Goal: Task Accomplishment & Management: Use online tool/utility

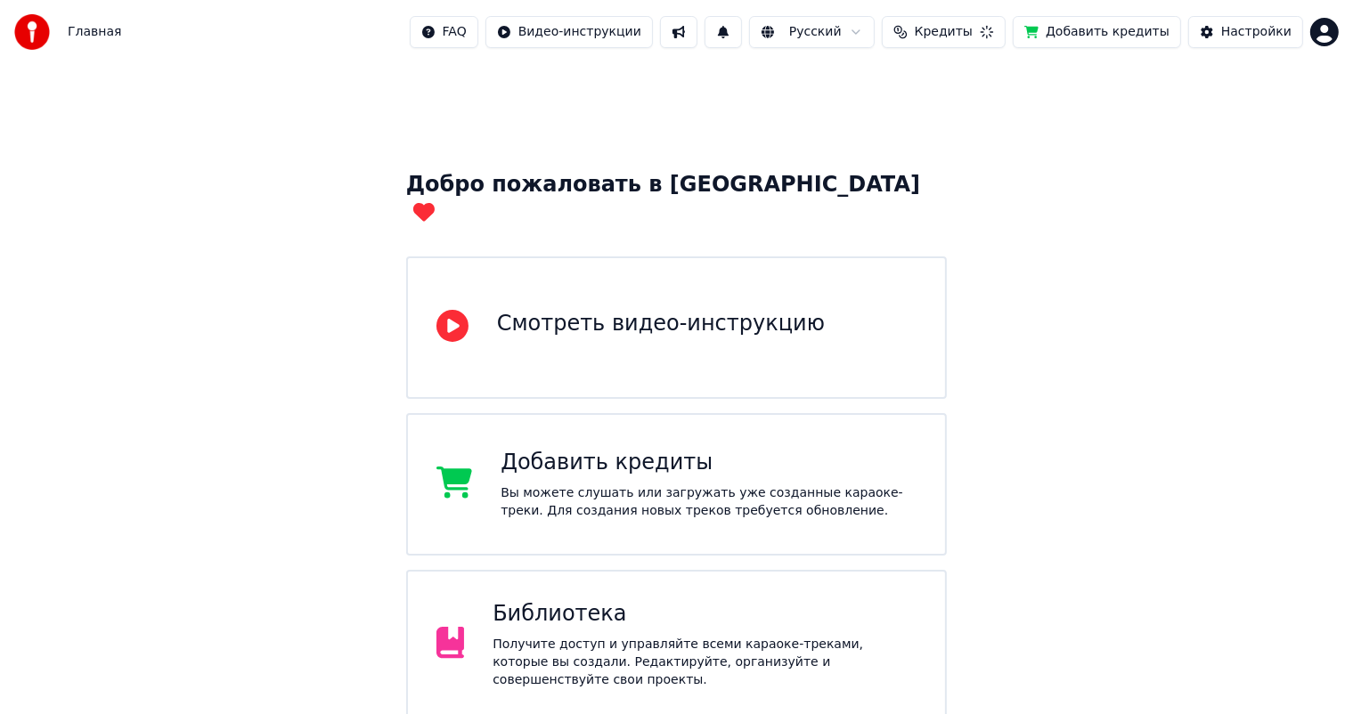
click at [1137, 317] on div "Добро пожаловать в Youka Смотреть видео-инструкцию Добавить кредиты Вы можете с…" at bounding box center [676, 579] width 1353 height 1030
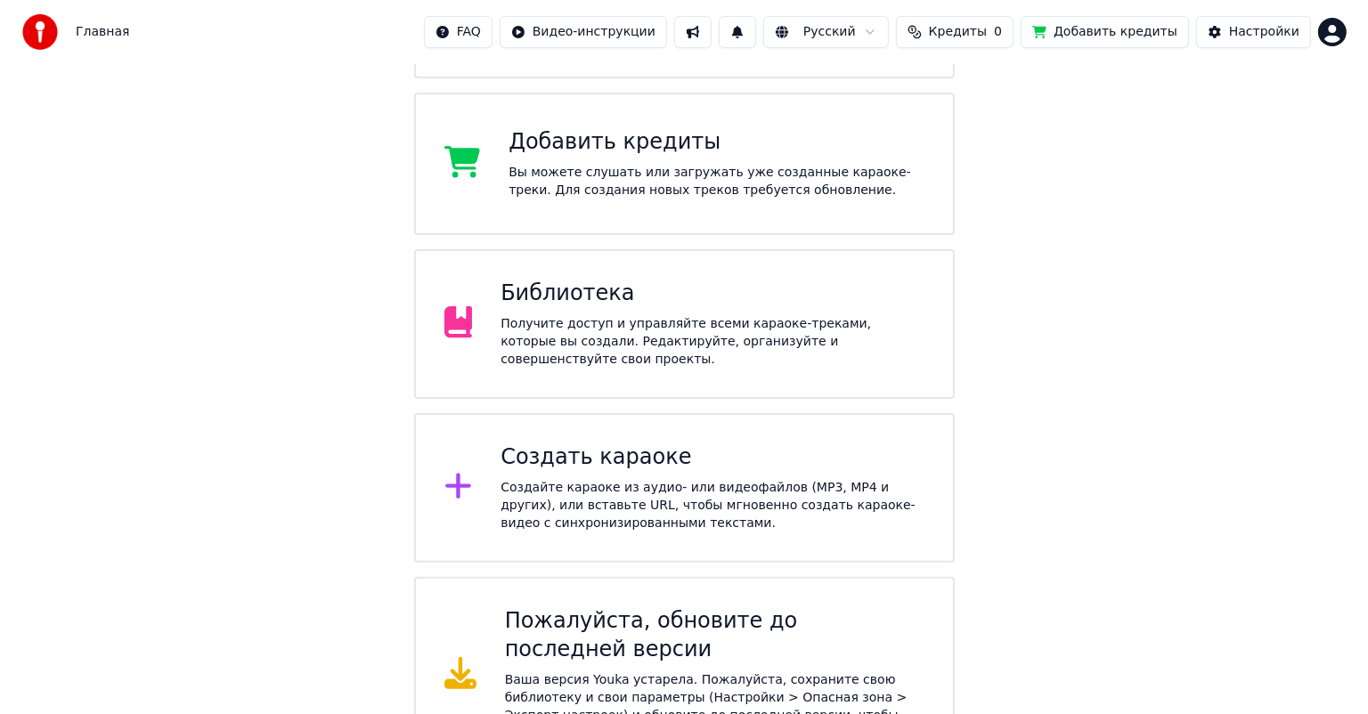
scroll to position [326, 0]
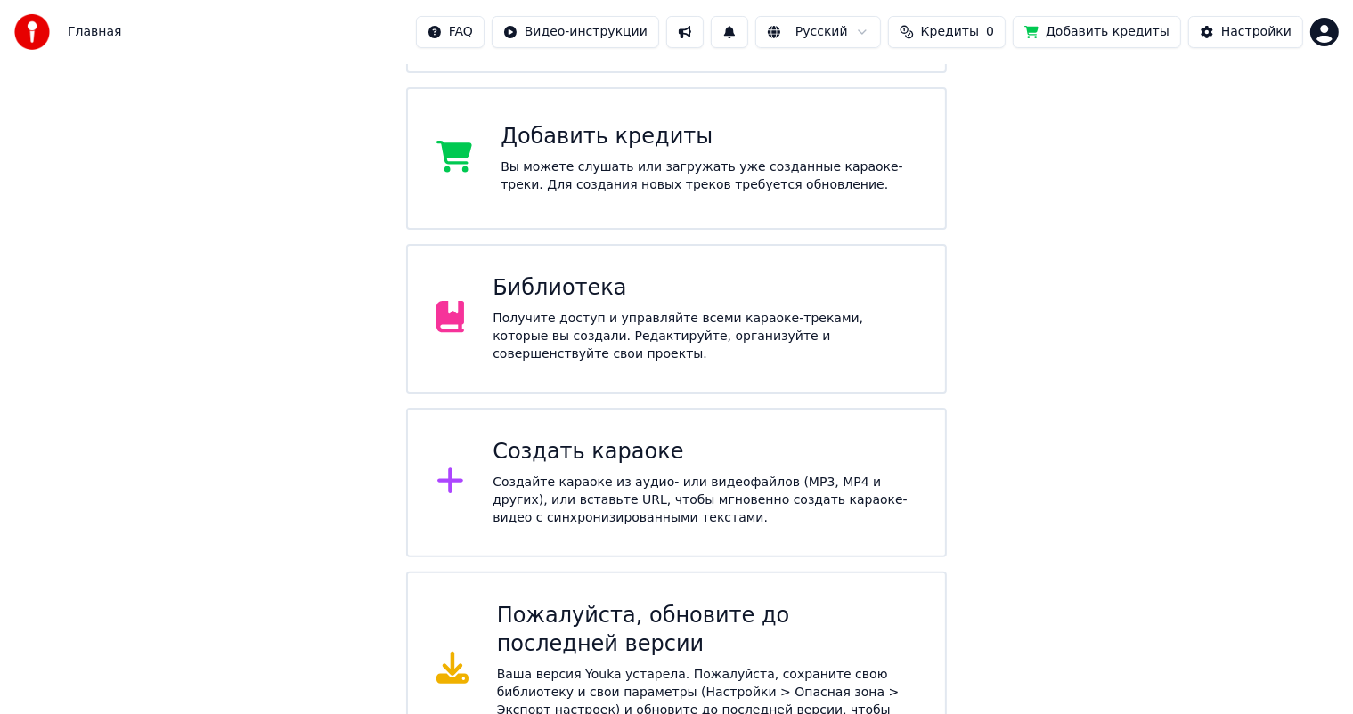
click at [574, 474] on div "Создайте караоке из аудио- или видеофайлов (MP3, MP4 и других), или вставьте UR…" at bounding box center [705, 500] width 424 height 53
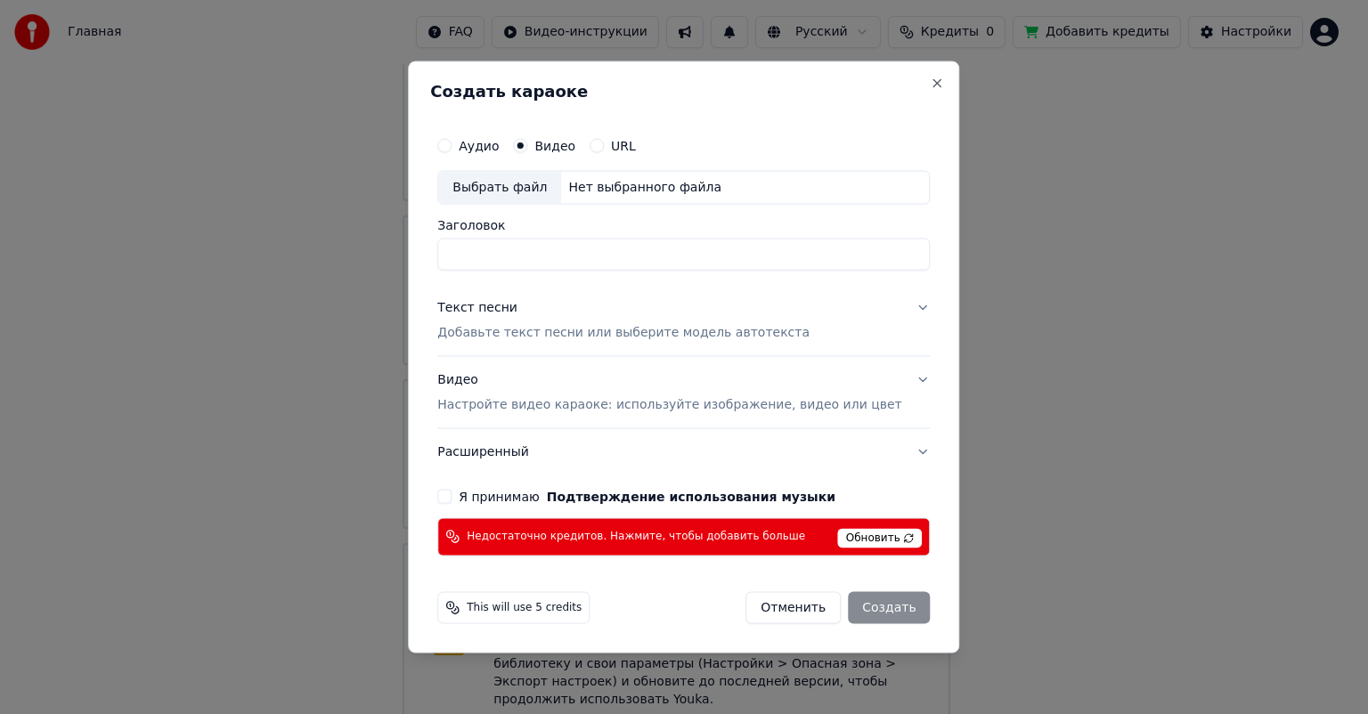
click at [532, 246] on input "Заголовок" at bounding box center [683, 255] width 493 height 32
click at [549, 181] on div "Выбрать файл" at bounding box center [499, 188] width 123 height 32
click at [530, 191] on div "Выбрать файл" at bounding box center [499, 188] width 123 height 32
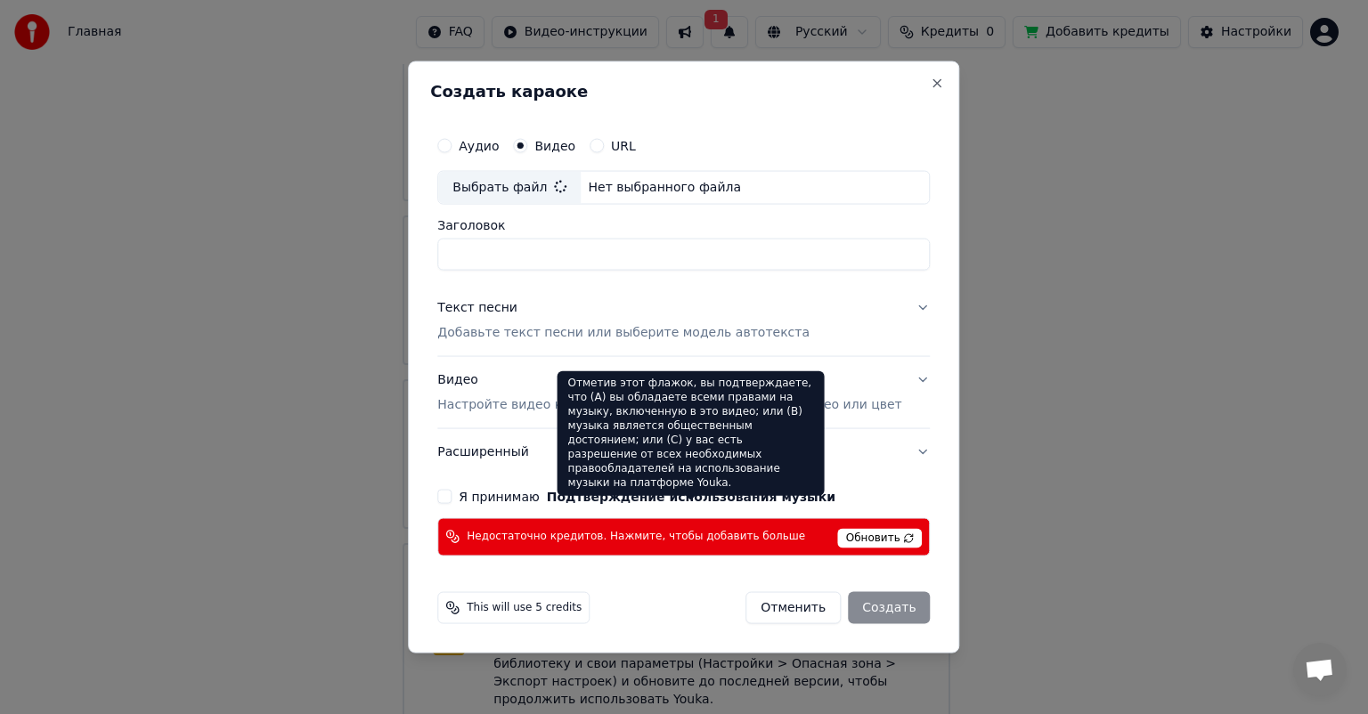
type input "**********"
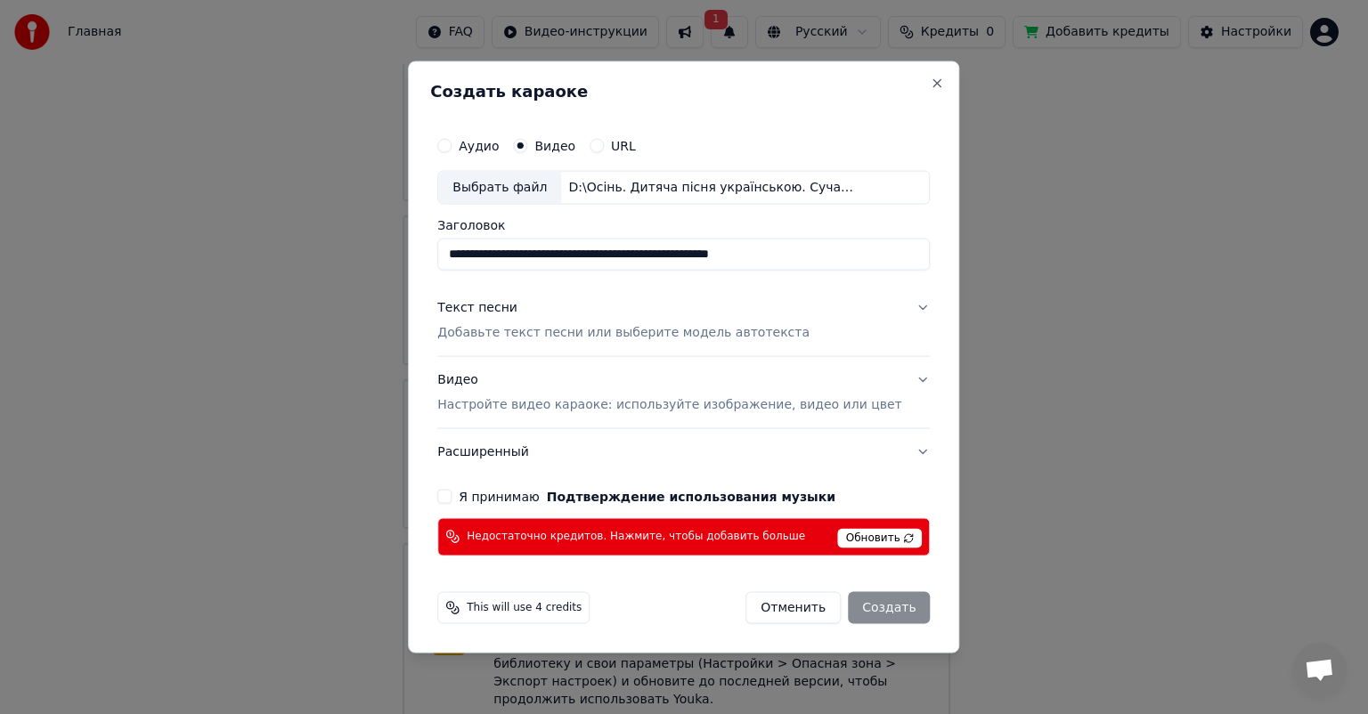
click at [513, 499] on label "Я принимаю Подтверждение использования музыки" at bounding box center [647, 496] width 377 height 12
click at [452, 499] on button "Я принимаю Подтверждение использования музыки" at bounding box center [444, 496] width 14 height 14
click at [522, 534] on span "Недостаточно кредитов. Нажмите, чтобы добавить больше" at bounding box center [636, 537] width 338 height 14
click at [560, 332] on p "Добавьте текст песни или выберите модель автотекста" at bounding box center [623, 333] width 372 height 18
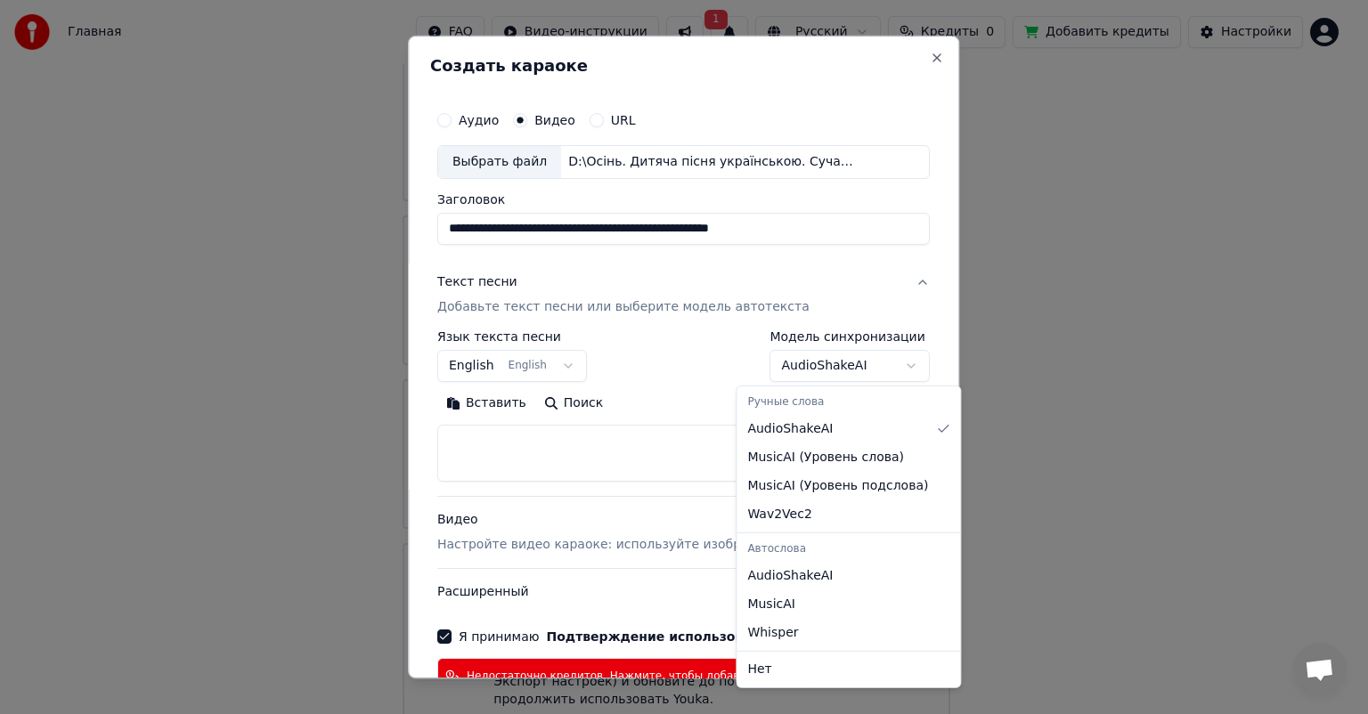
click at [808, 370] on body "Главная FAQ Видео-инструкции 1 Русский Кредиты 0 Добавить кредиты Настройки Доб…" at bounding box center [676, 206] width 1353 height 1065
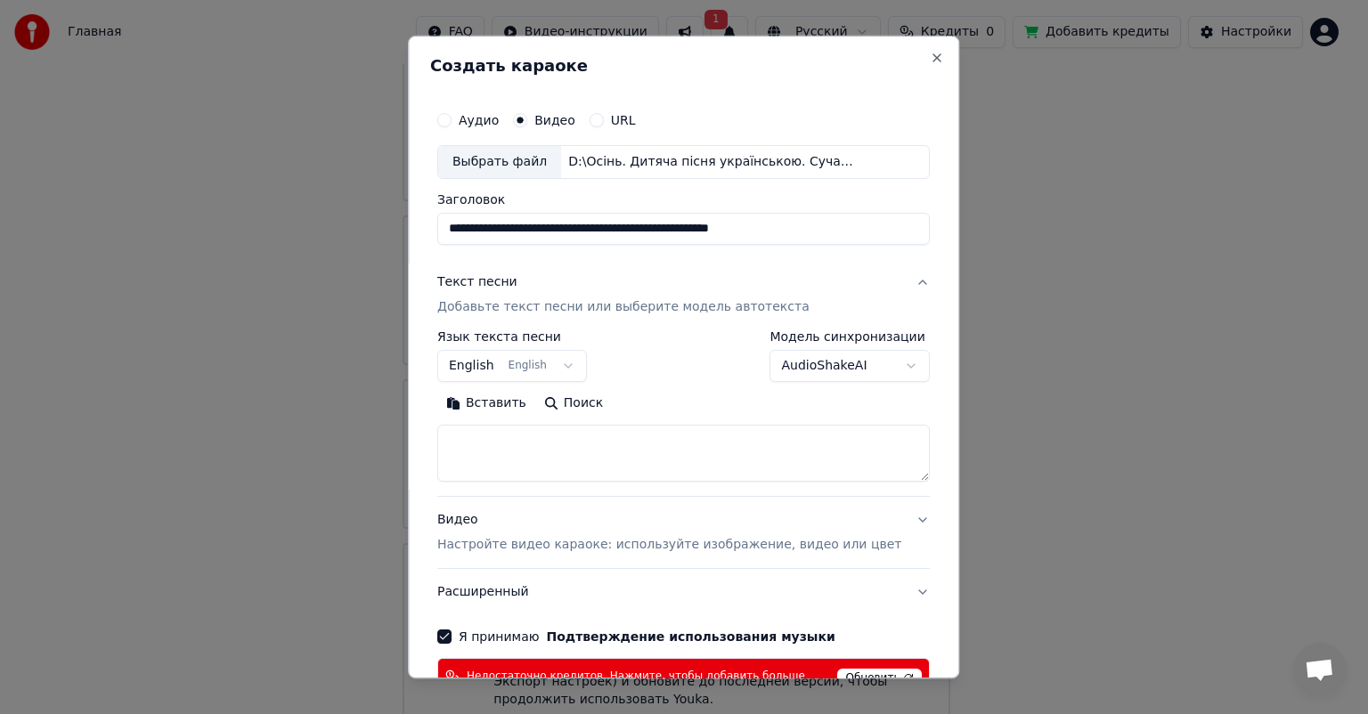
click at [668, 417] on body "Главная FAQ Видео-инструкции 1 Русский Кредиты 0 Добавить кредиты Настройки Доб…" at bounding box center [676, 206] width 1353 height 1065
click at [622, 448] on textarea at bounding box center [683, 453] width 493 height 57
click at [559, 368] on button "English English" at bounding box center [512, 366] width 150 height 32
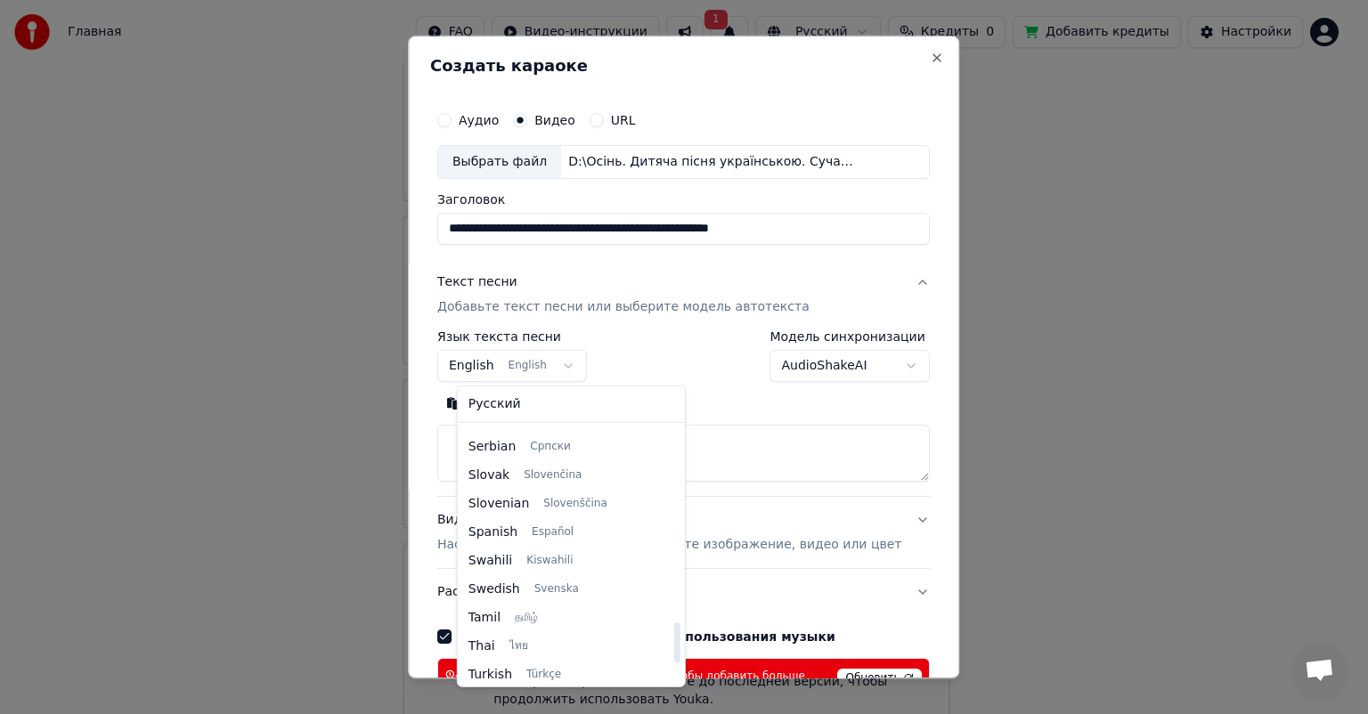
scroll to position [1367, 0]
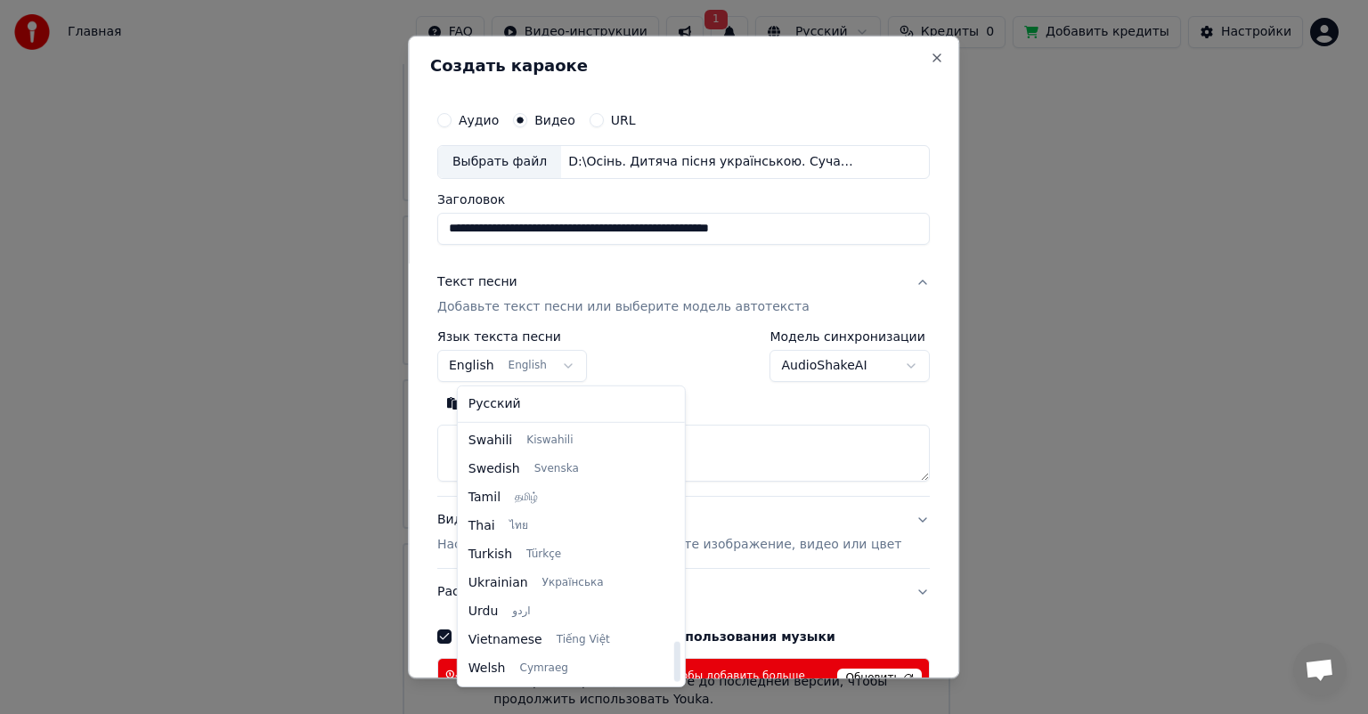
select select "**"
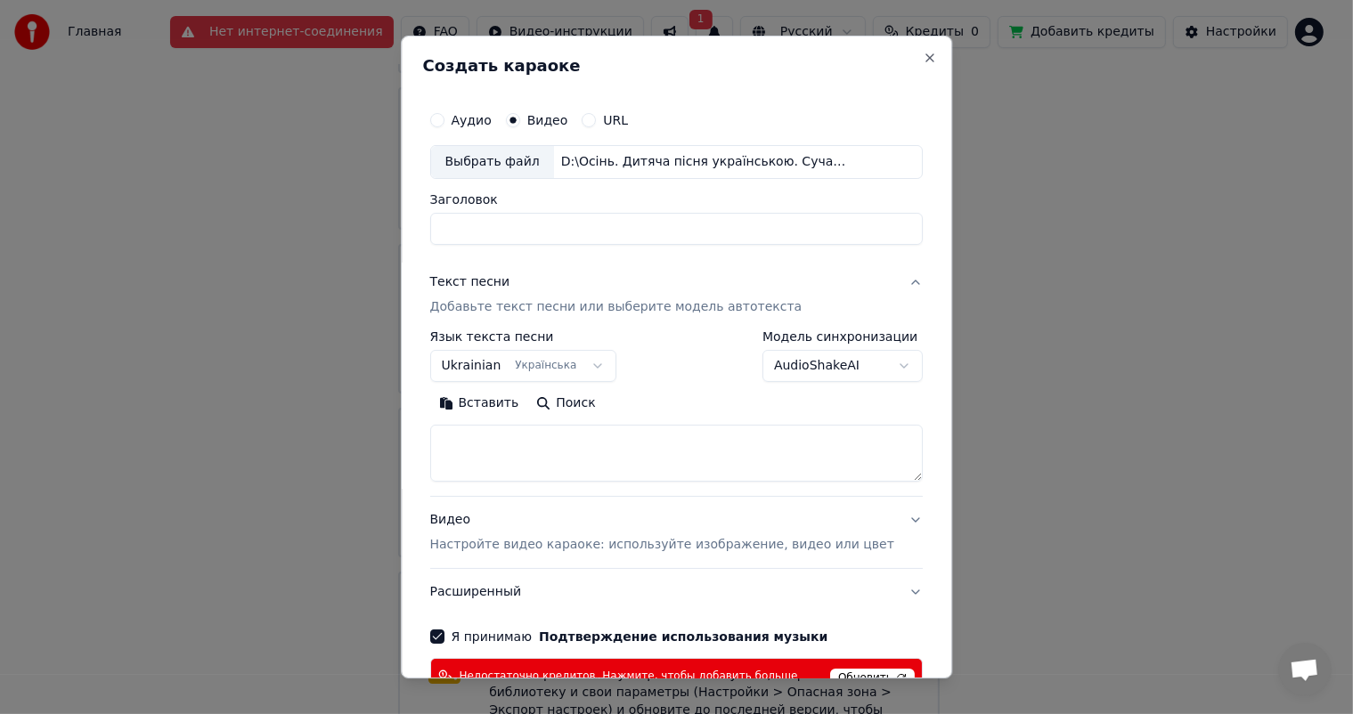
drag, startPoint x: 377, startPoint y: 45, endPoint x: 427, endPoint y: 80, distance: 60.8
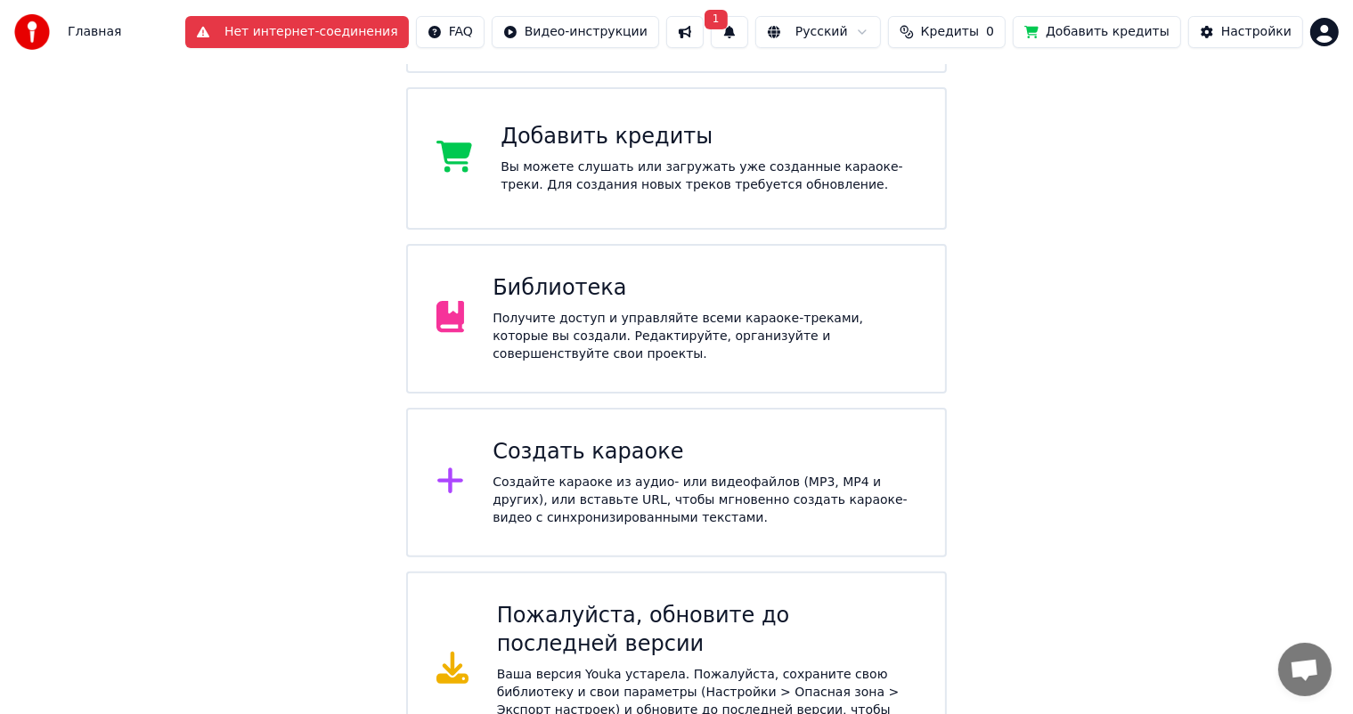
click at [539, 489] on div "Создайте караоке из аудио- или видеофайлов (MP3, MP4 и других), или вставьте UR…" at bounding box center [705, 500] width 424 height 53
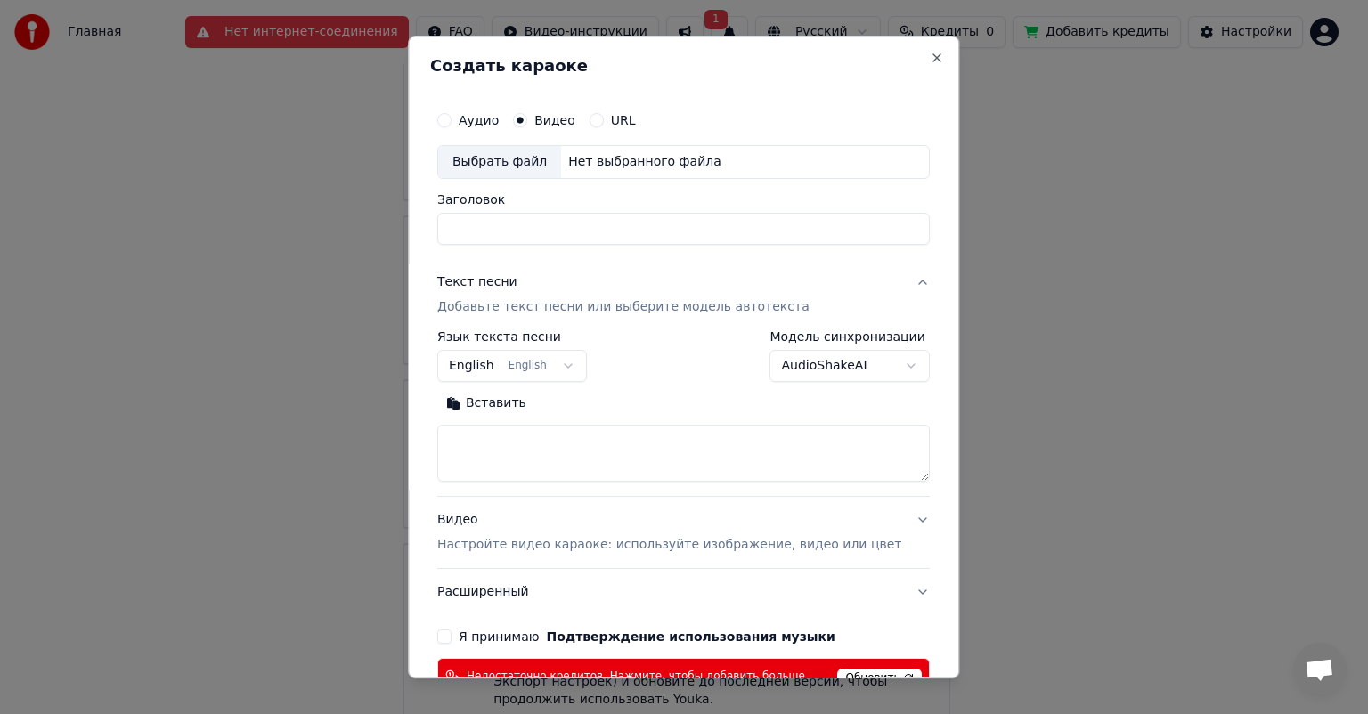
click at [536, 370] on body "Главная Нет интернет-соединения FAQ Видео-инструкции 1 Русский Кредиты 0 Добави…" at bounding box center [676, 206] width 1353 height 1065
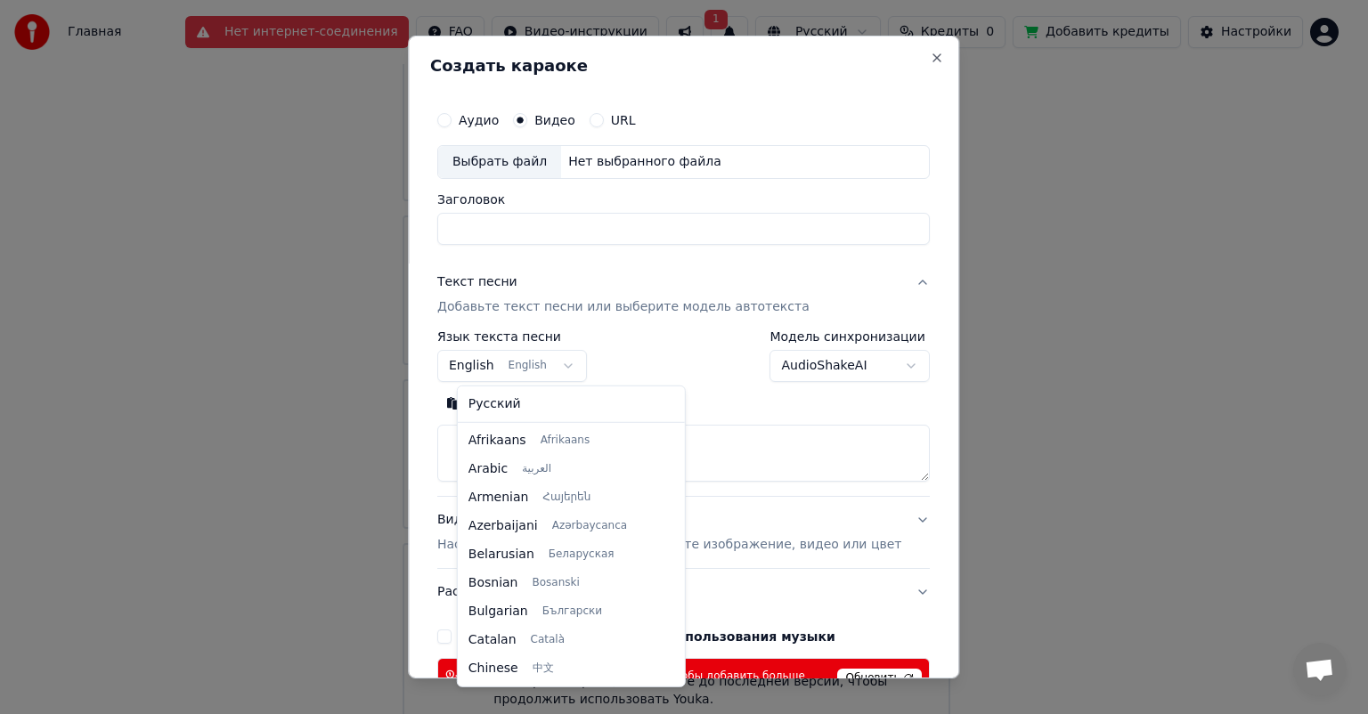
scroll to position [143, 0]
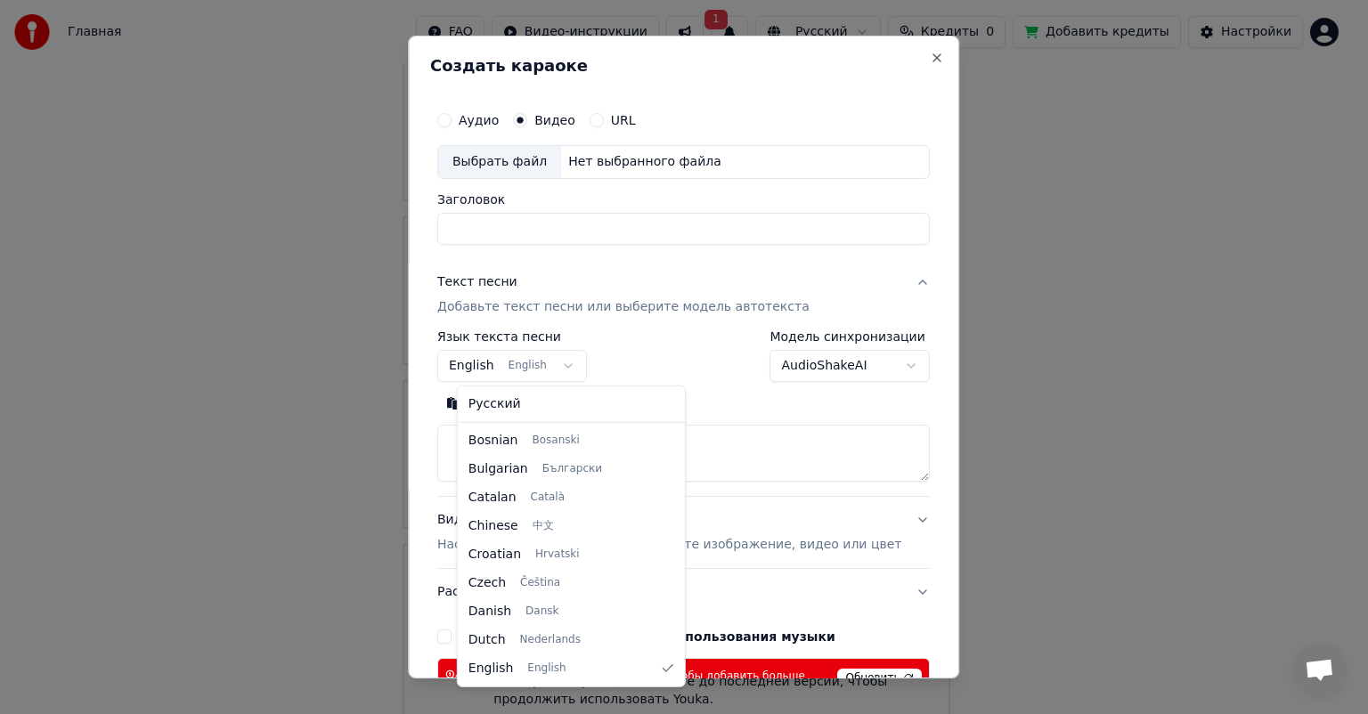
click at [536, 370] on body "Главная FAQ Видео-инструкции 1 Русский Кредиты 0 Добавить кредиты Настройки Доб…" at bounding box center [676, 206] width 1353 height 1065
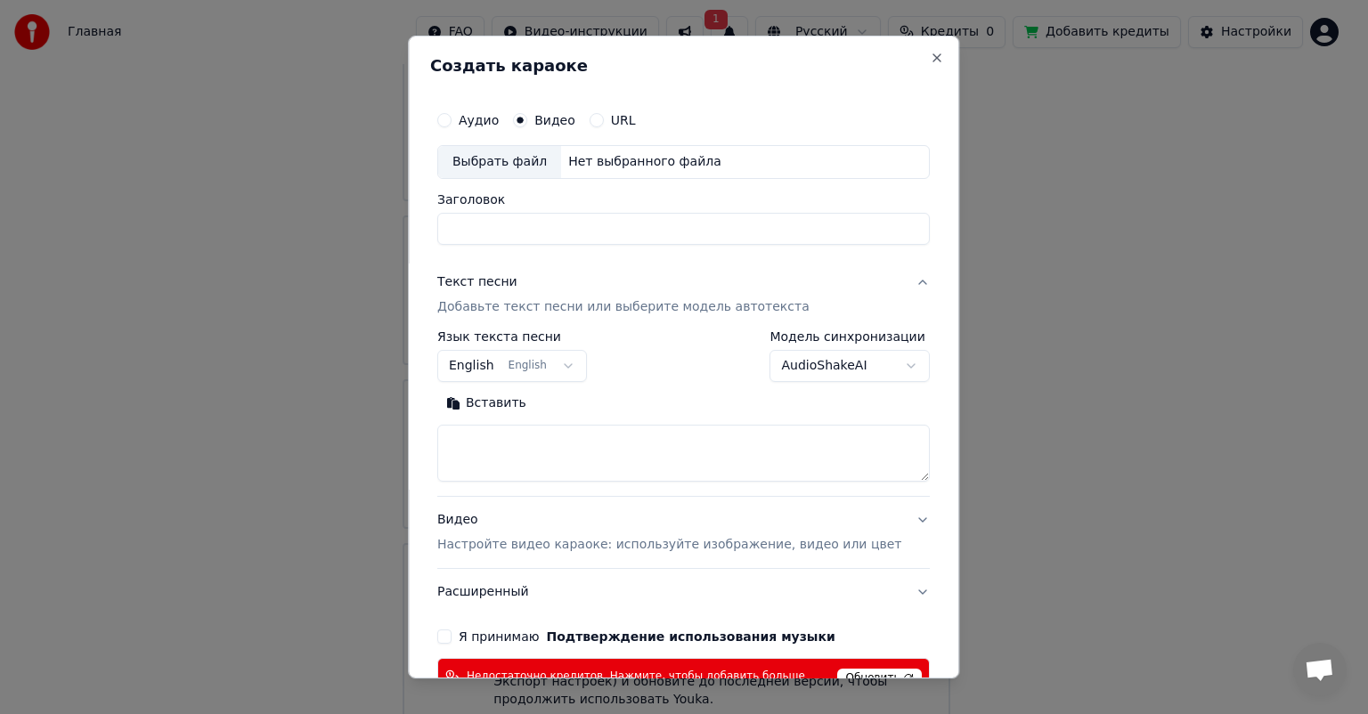
click at [680, 282] on div "Текст песни Добавьте текст песни или выберите модель автотекста" at bounding box center [623, 294] width 372 height 43
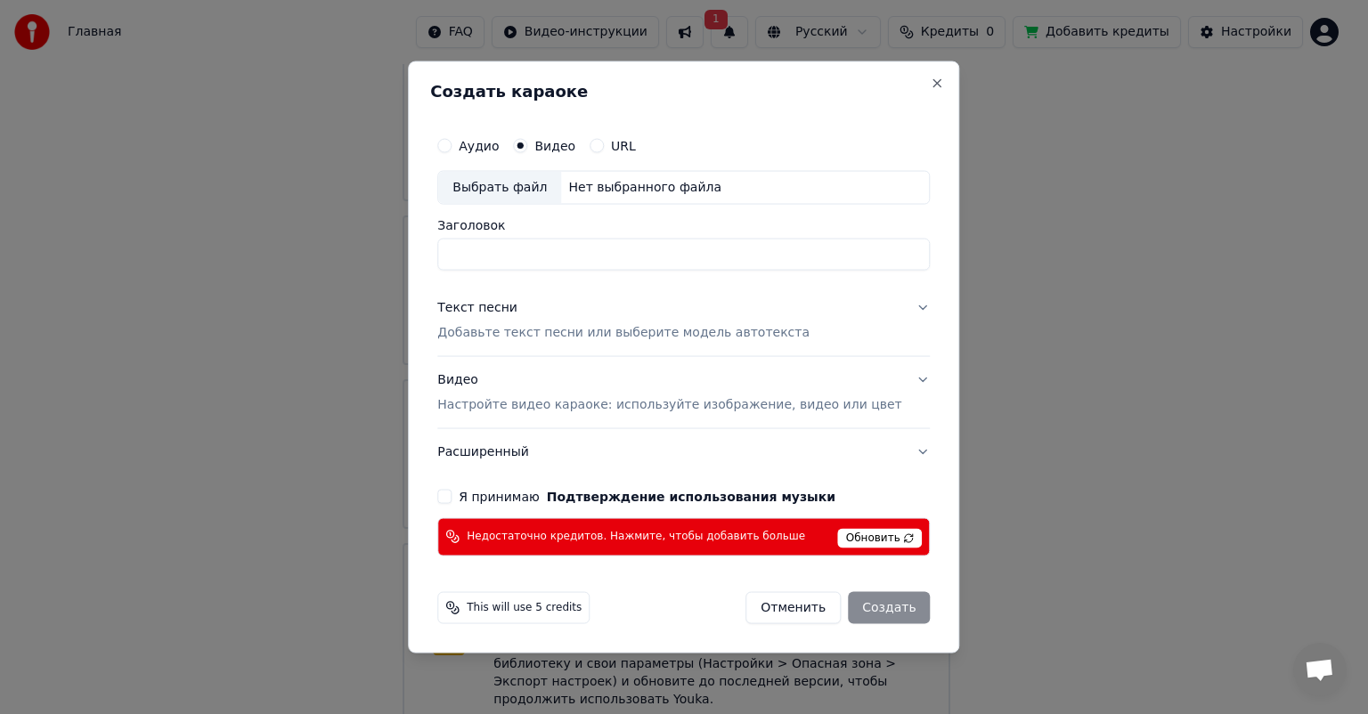
click at [694, 325] on p "Добавьте текст песни или выберите модель автотекста" at bounding box center [623, 333] width 372 height 18
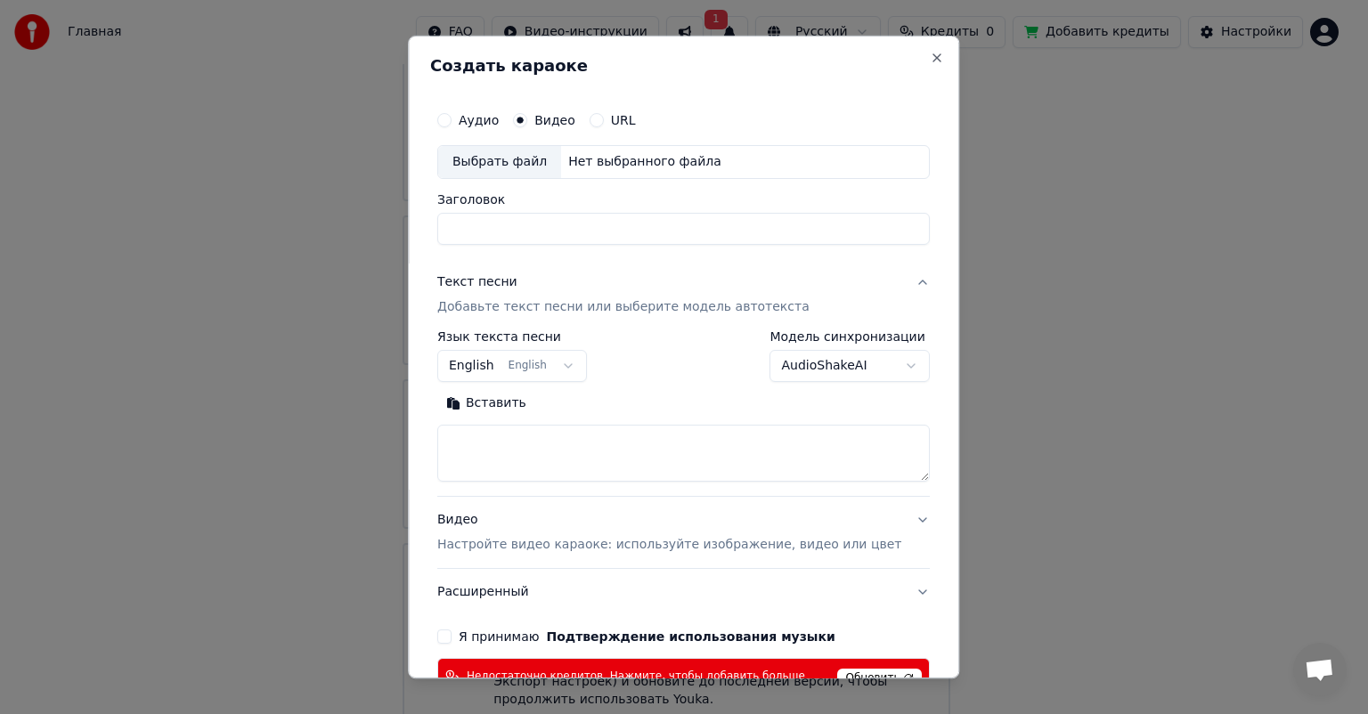
click at [716, 307] on p "Добавьте текст песни или выберите модель автотекста" at bounding box center [623, 307] width 372 height 18
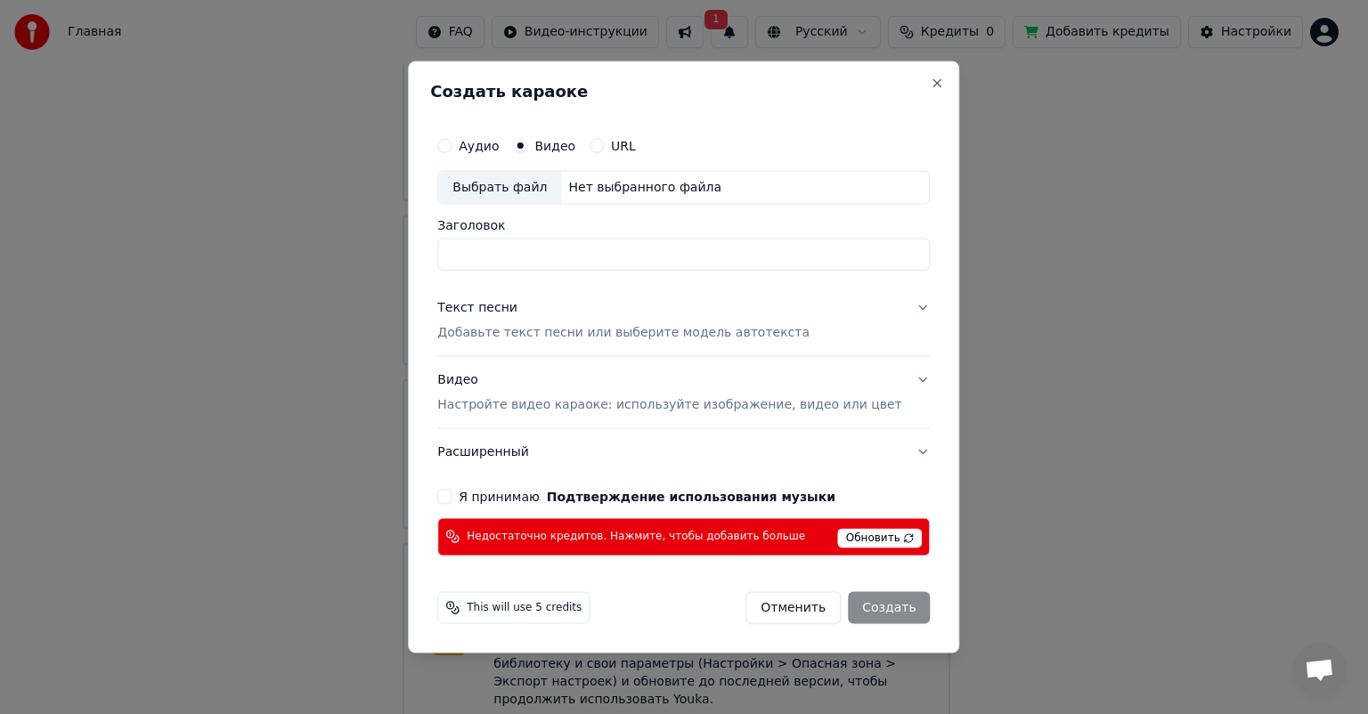
click at [716, 307] on div "Текст песни Добавьте текст песни или выберите модель автотекста" at bounding box center [623, 320] width 372 height 43
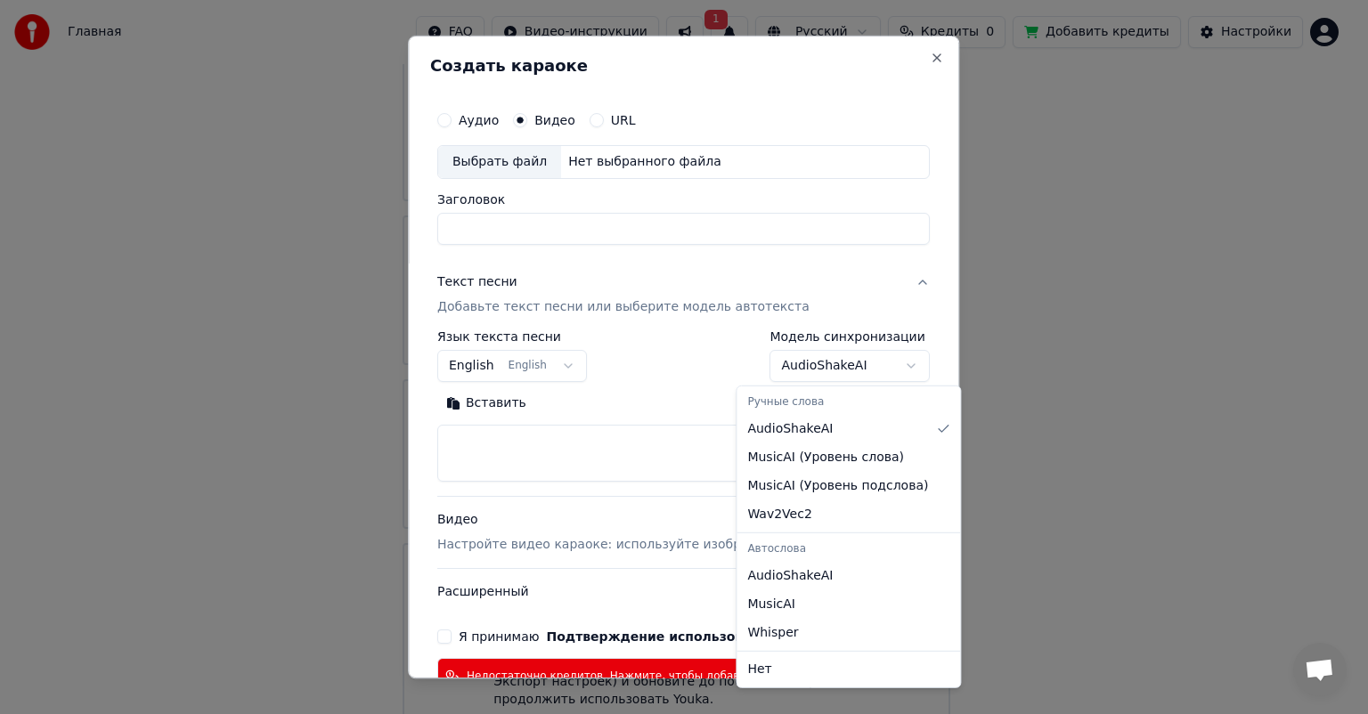
click at [808, 358] on body "Главная FAQ Видео-инструкции 1 Русский Кредиты 0 Добавить кредиты Настройки Доб…" at bounding box center [676, 206] width 1353 height 1065
select select "**********"
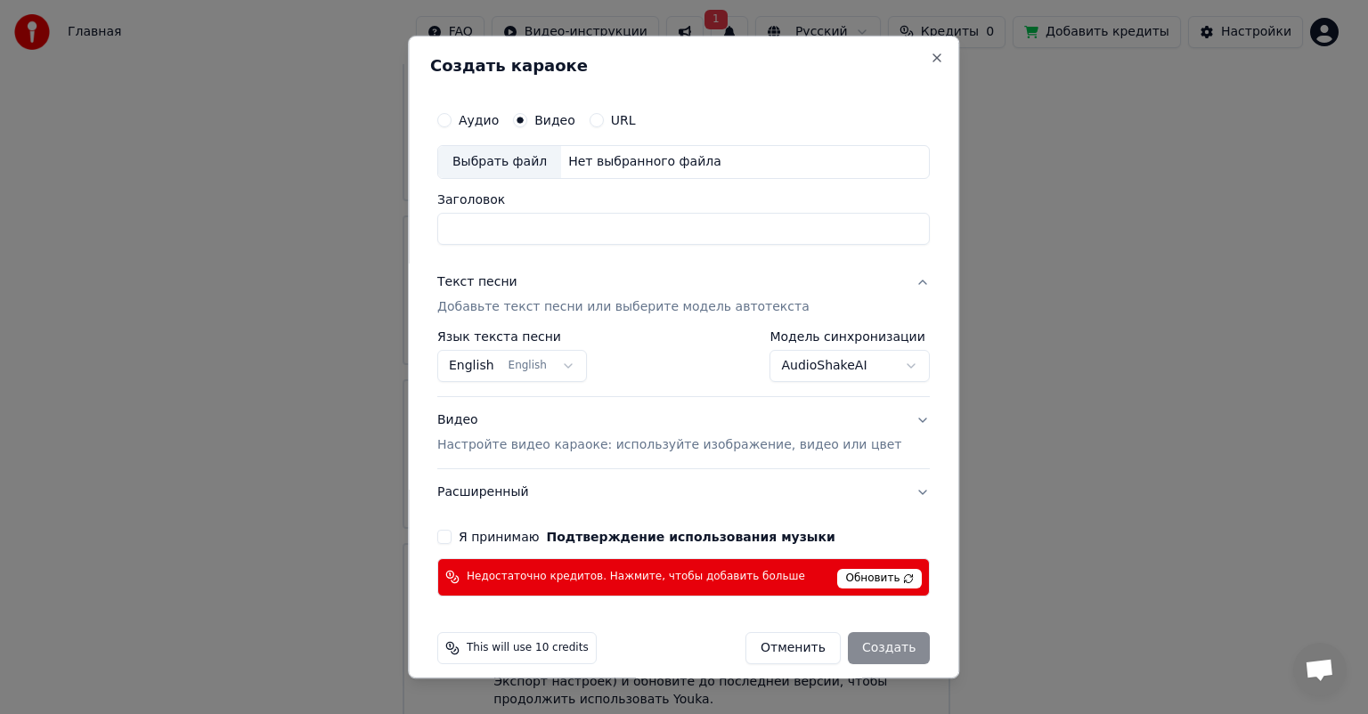
click at [514, 371] on body "Главная FAQ Видео-инструкции 1 Русский Кредиты 0 Добавить кредиты Настройки Доб…" at bounding box center [676, 206] width 1353 height 1065
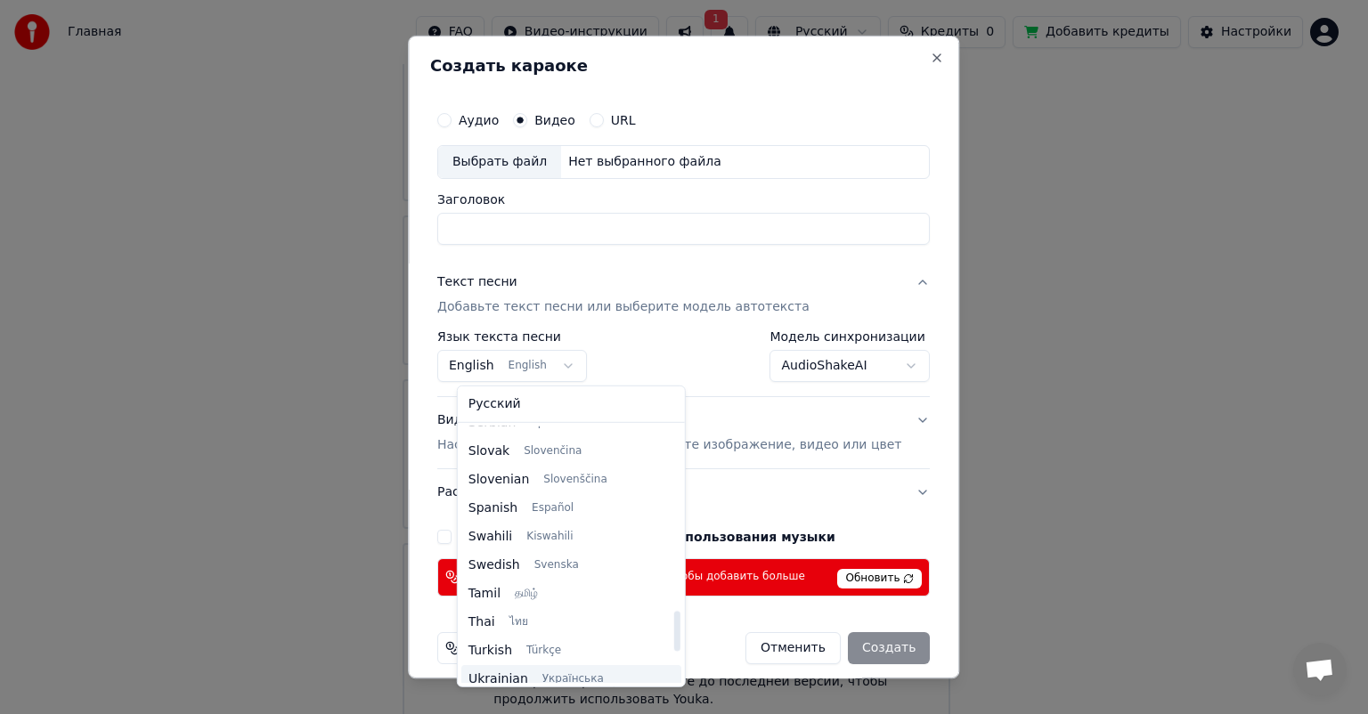
scroll to position [1367, 0]
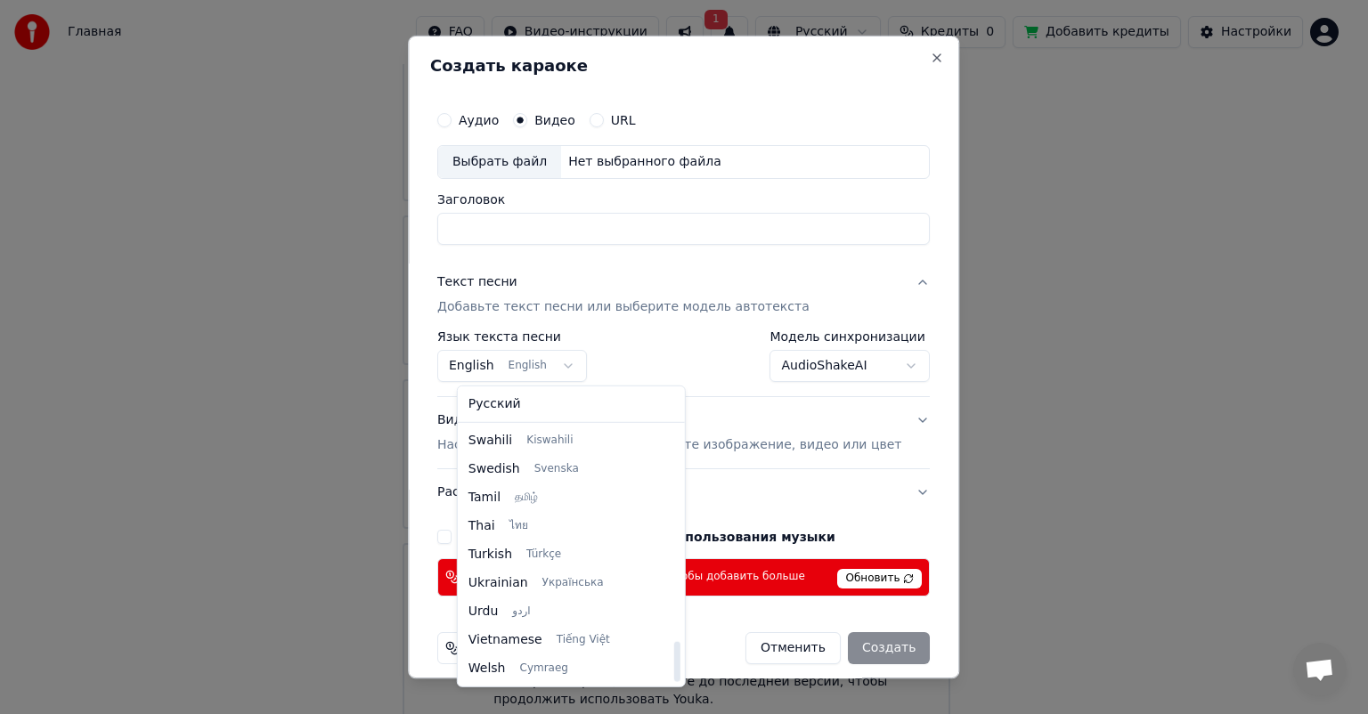
select select "**"
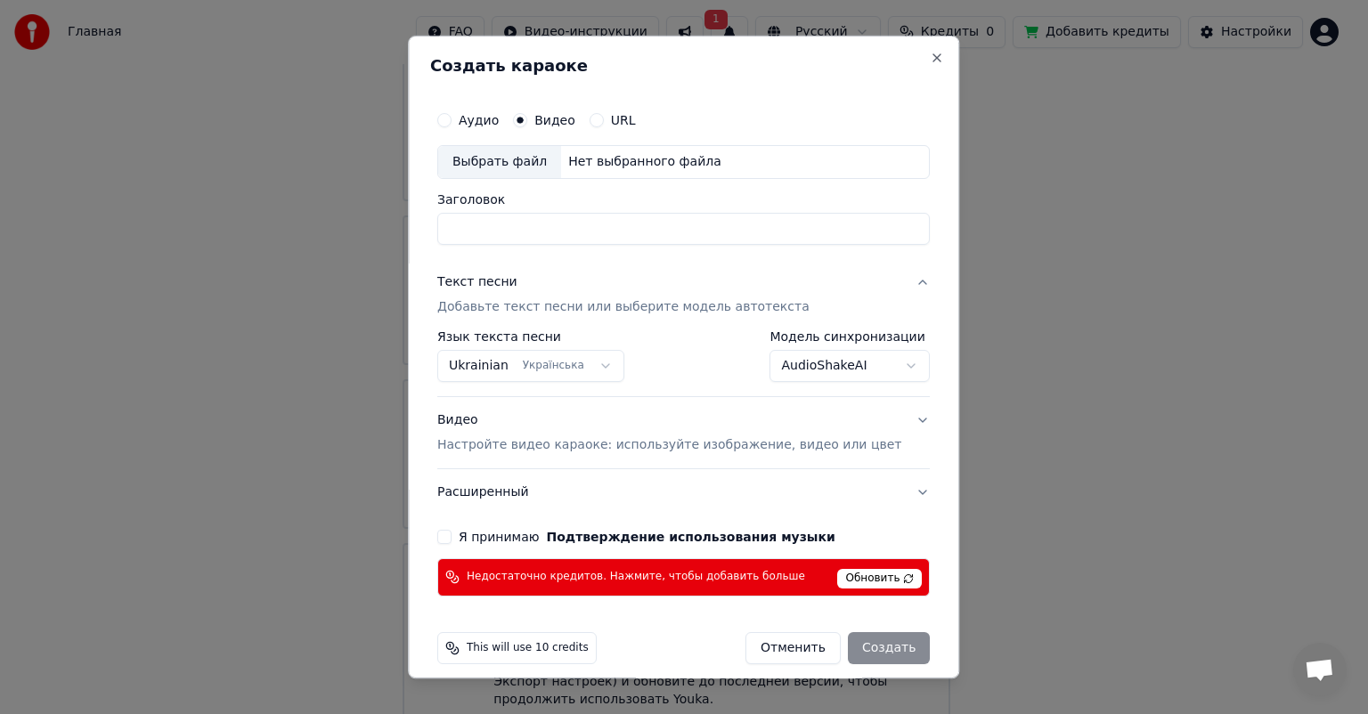
click at [499, 541] on label "Я принимаю Подтверждение использования музыки" at bounding box center [647, 537] width 377 height 12
click at [452, 541] on button "Я принимаю Подтверждение использования музыки" at bounding box center [444, 537] width 14 height 14
click at [547, 165] on div "Выбрать файл" at bounding box center [499, 162] width 123 height 32
type input "**********"
click at [857, 654] on div "Отменить Создать" at bounding box center [837, 648] width 184 height 32
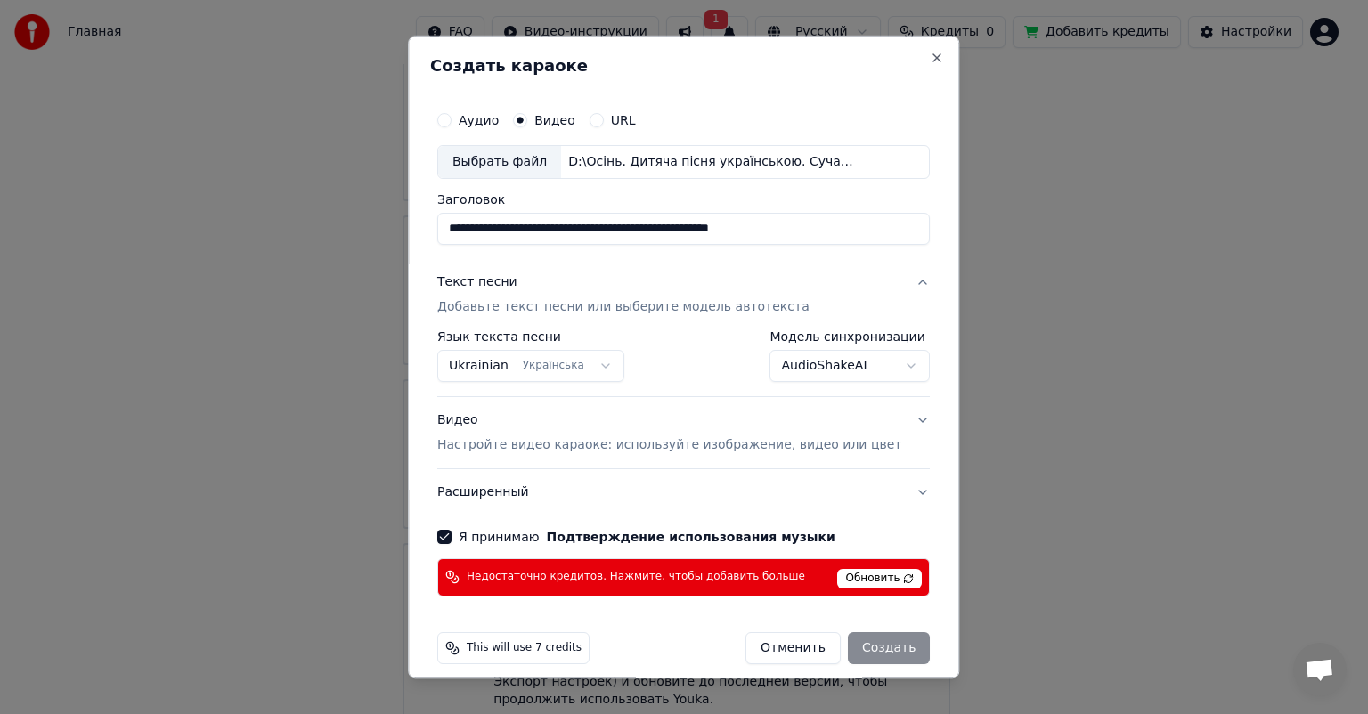
click at [862, 658] on div "Отменить Создать" at bounding box center [837, 648] width 184 height 32
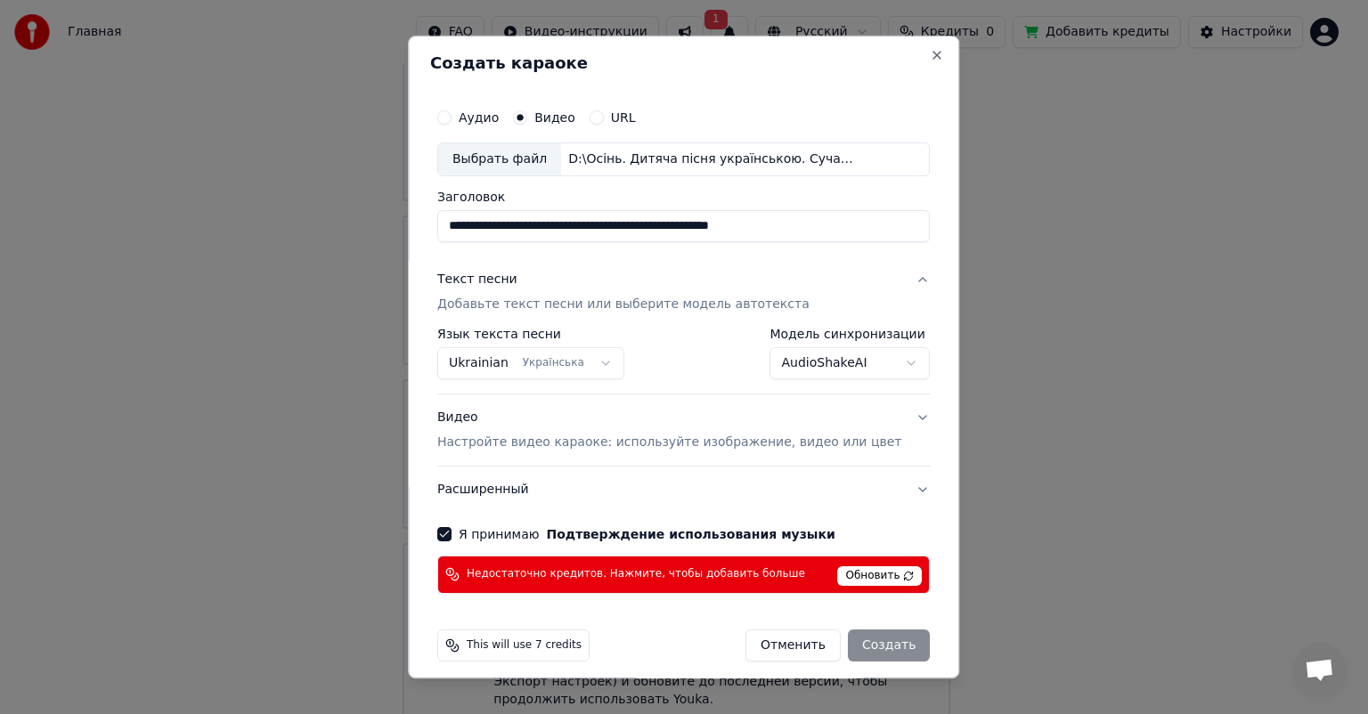
scroll to position [0, 0]
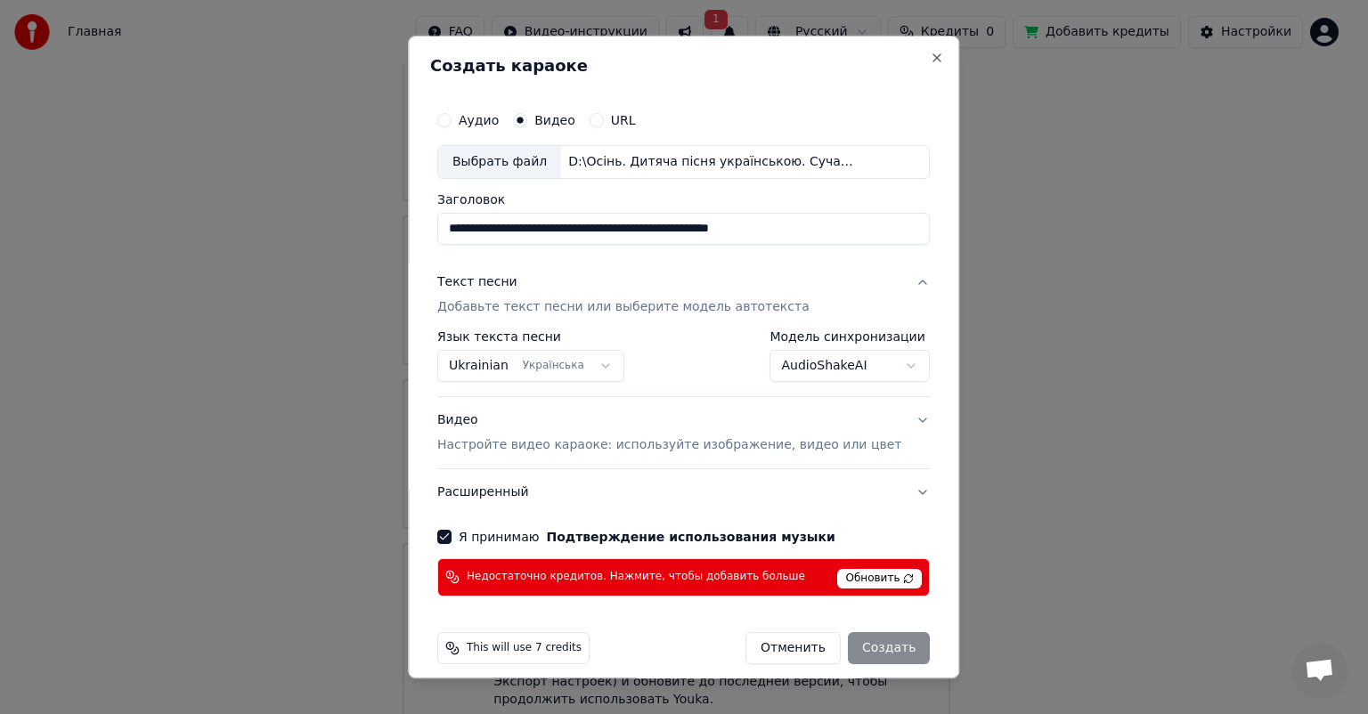
click at [656, 452] on p "Настройте видео караоке: используйте изображение, видео или цвет" at bounding box center [669, 445] width 464 height 18
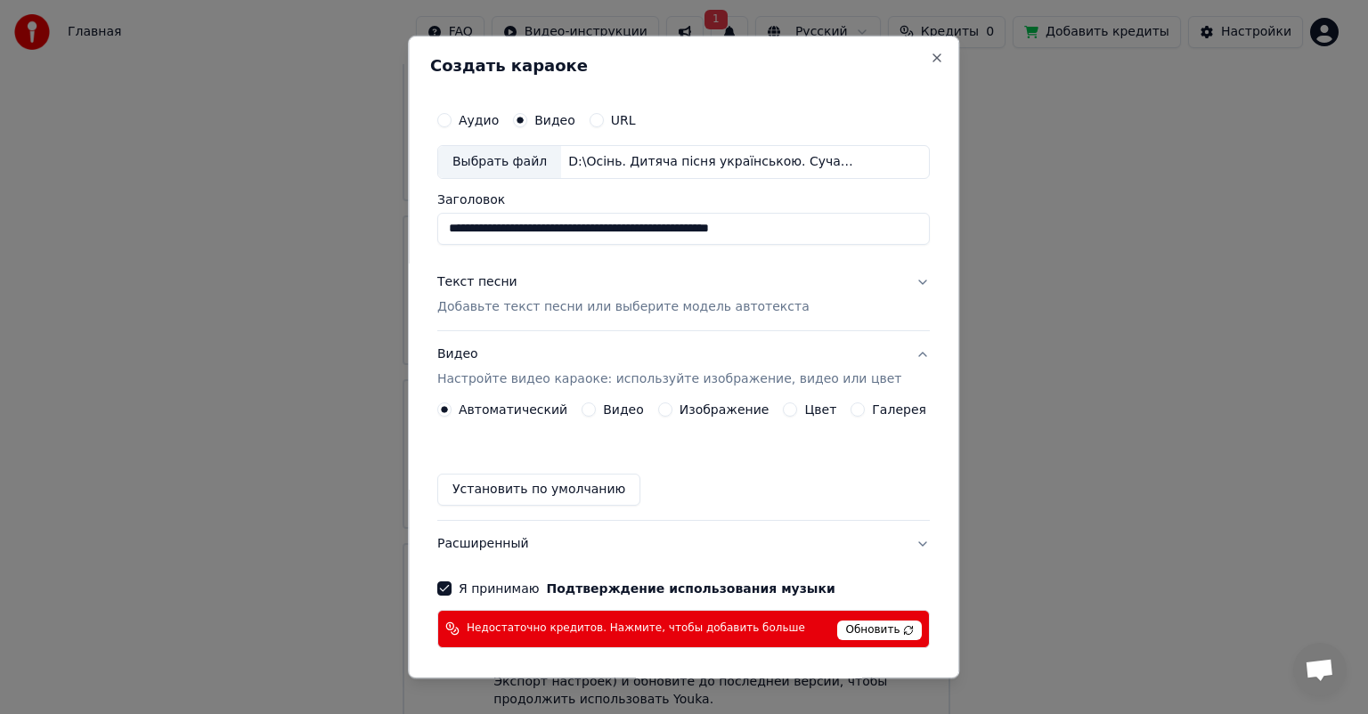
scroll to position [66, 0]
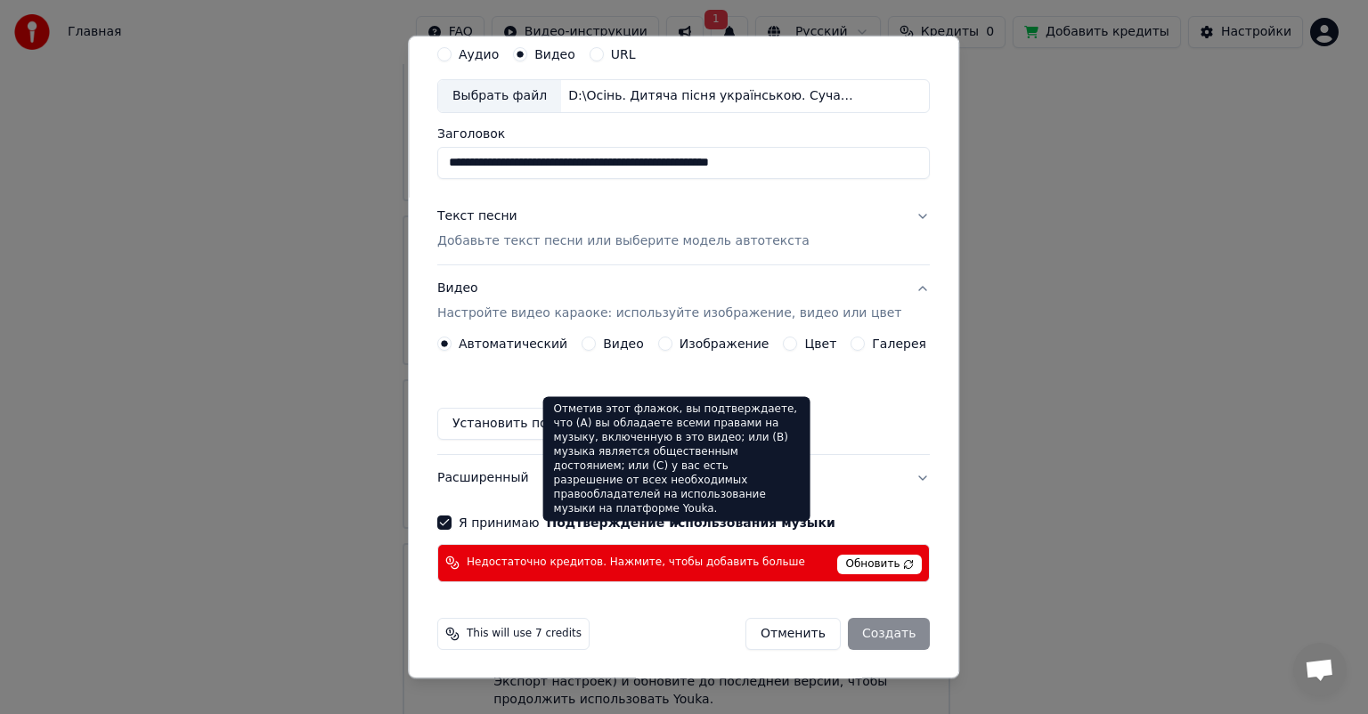
click at [737, 524] on button "Подтверждение использования музыки" at bounding box center [691, 523] width 289 height 12
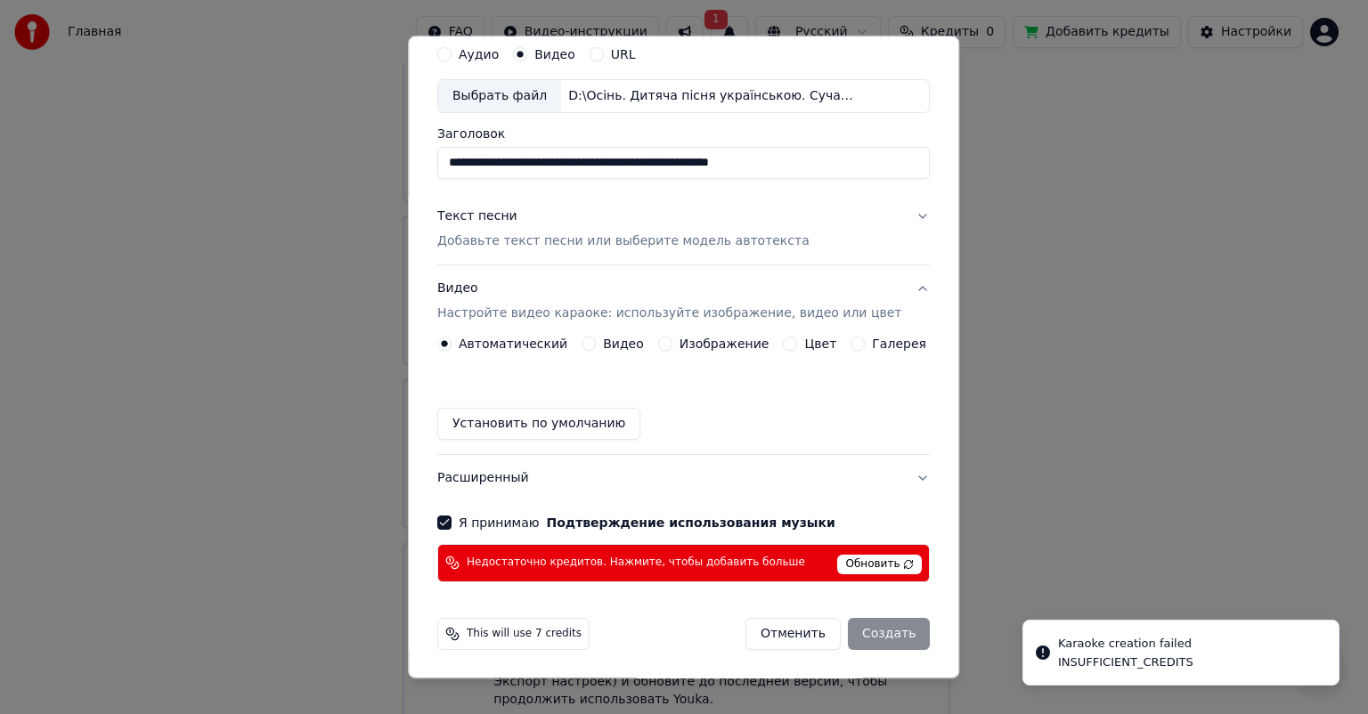
click at [880, 635] on div "Отменить Создать" at bounding box center [837, 634] width 184 height 32
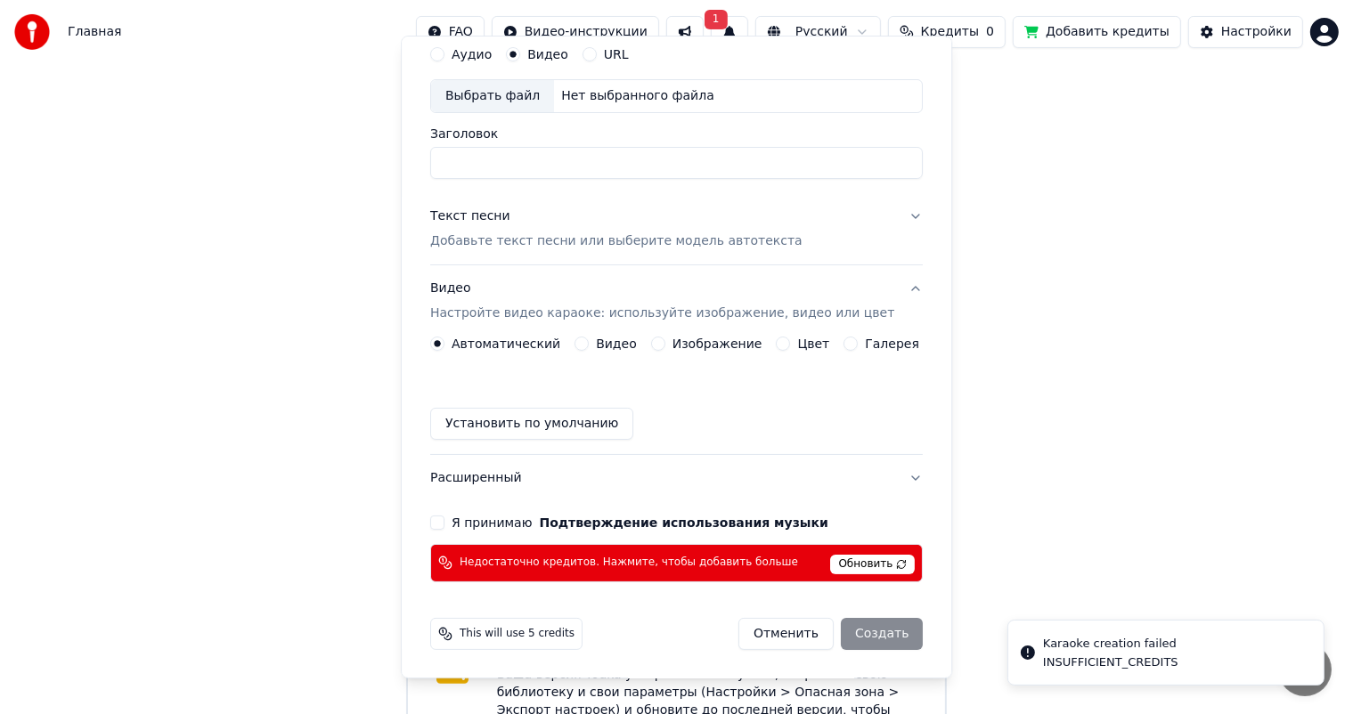
drag, startPoint x: 1239, startPoint y: 657, endPoint x: 1218, endPoint y: 654, distance: 21.7
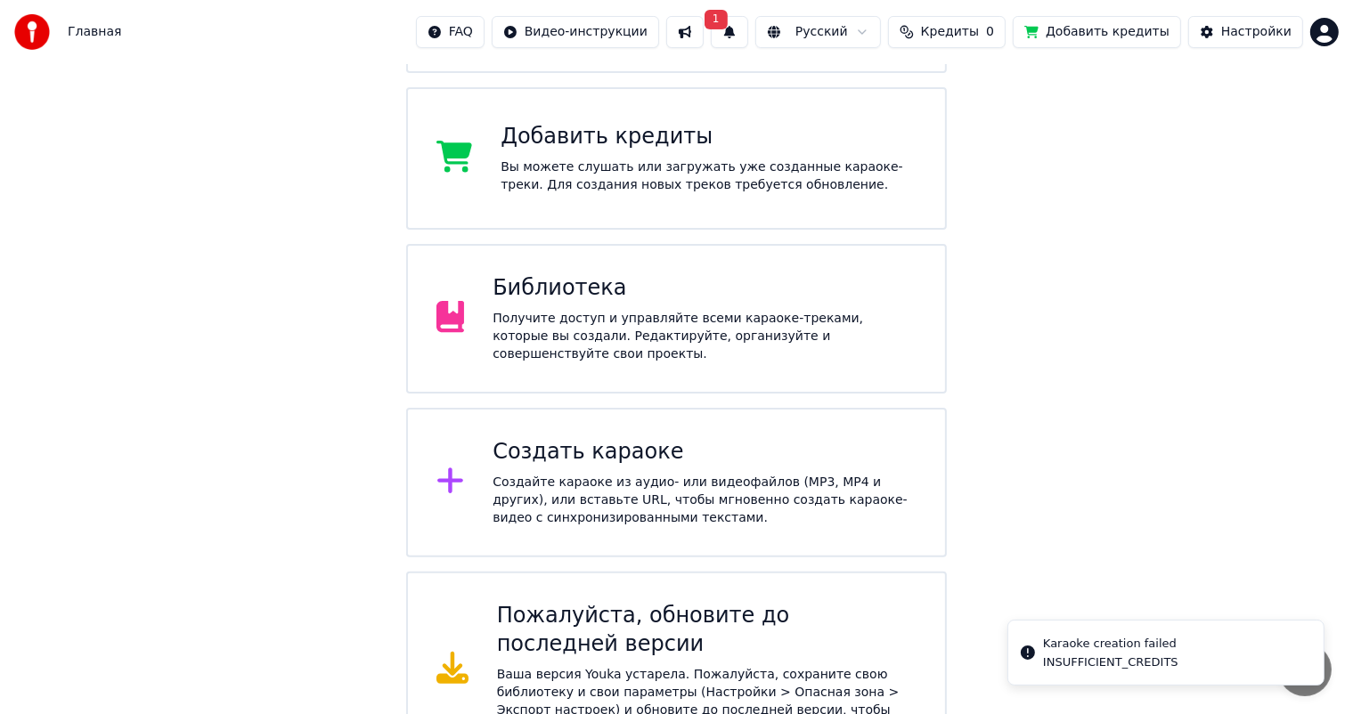
click at [577, 438] on div "Создать караоке Создайте караоке из аудио- или видеофайлов (MP3, MP4 и других),…" at bounding box center [705, 482] width 424 height 89
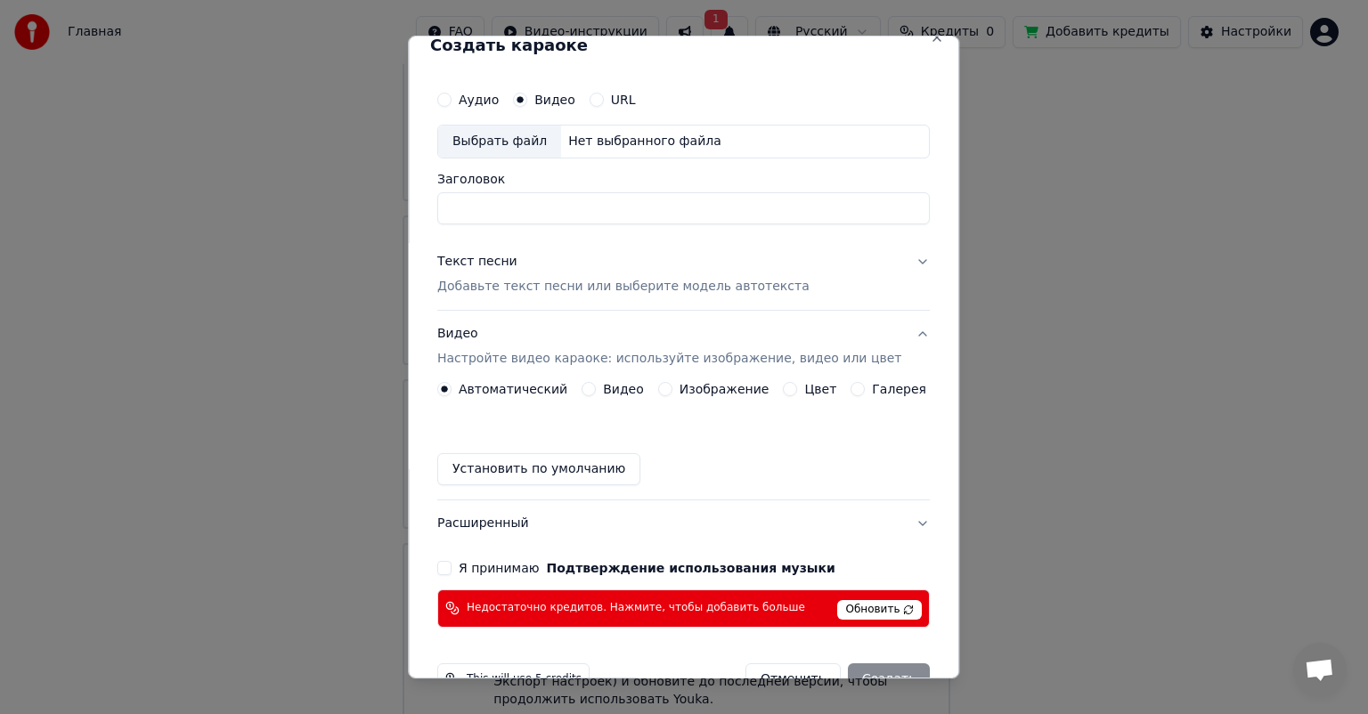
scroll to position [0, 0]
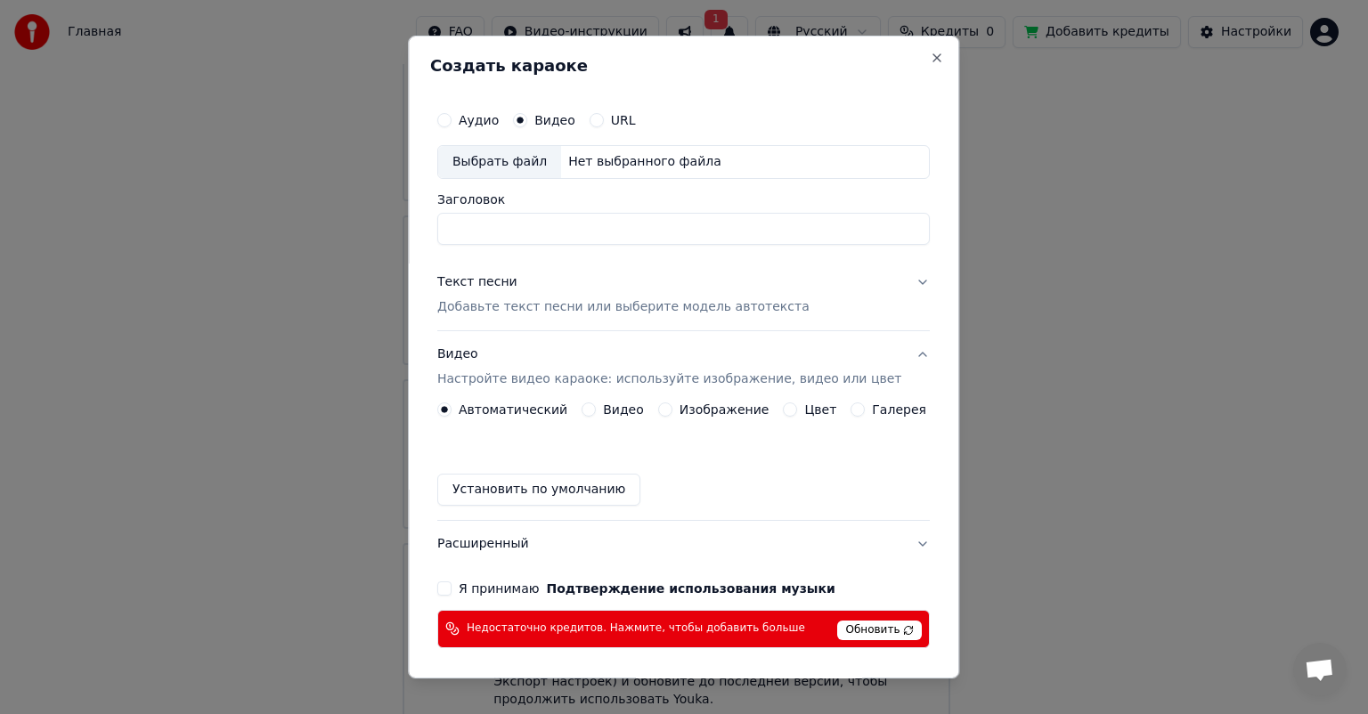
click at [539, 167] on div "Выбрать файл" at bounding box center [499, 162] width 123 height 32
type input "**********"
click at [737, 312] on p "Добавьте текст песни или выберите модель автотекста" at bounding box center [623, 307] width 372 height 18
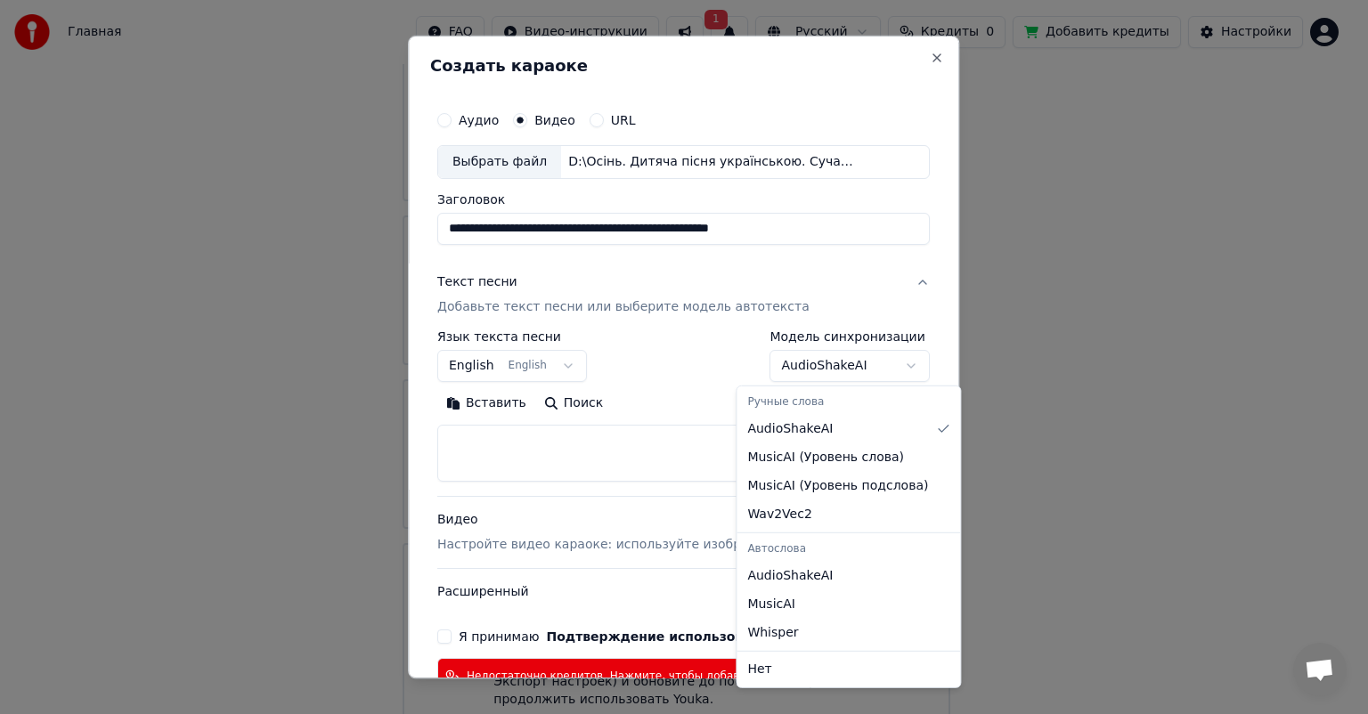
click at [828, 381] on body "Главная FAQ Видео-инструкции 1 Русский Кредиты 0 Добавить кредиты Настройки Доб…" at bounding box center [676, 206] width 1353 height 1065
select select "**********"
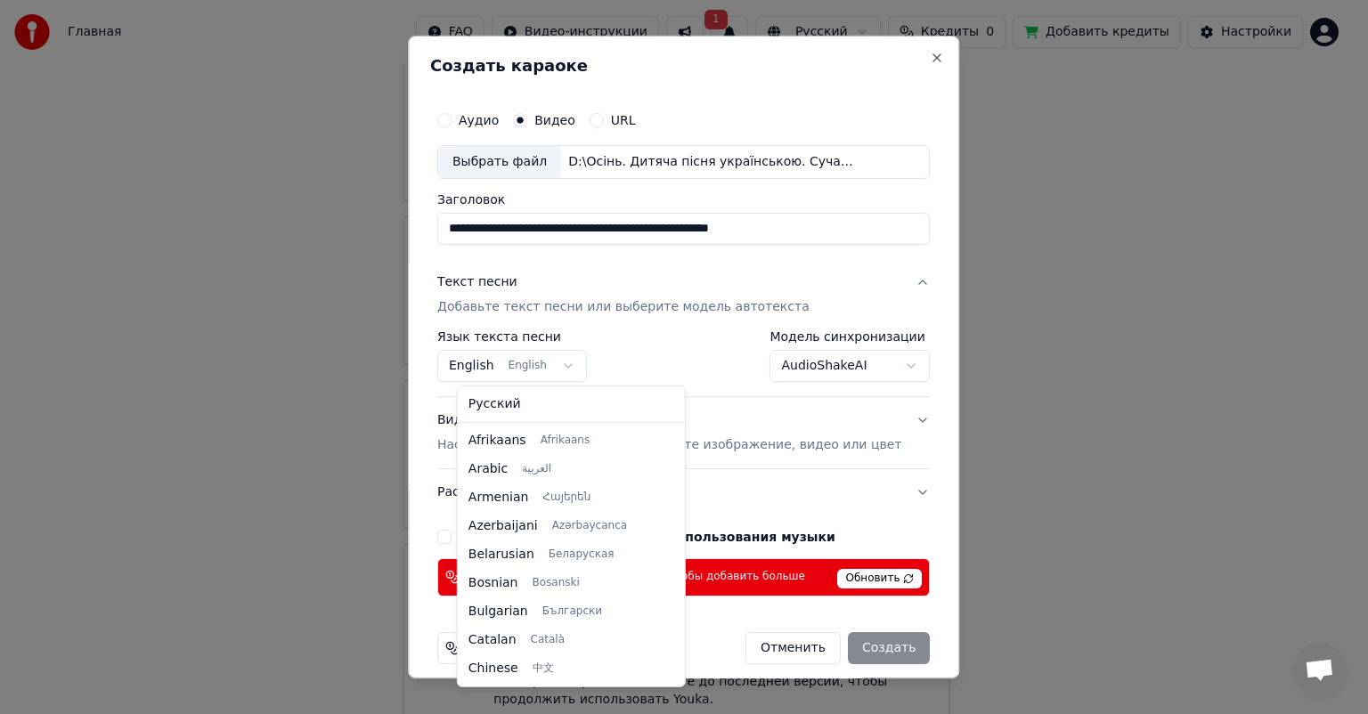
scroll to position [143, 0]
click at [574, 359] on body "Главная FAQ Видео-инструкции 1 Русский Кредиты 0 Добавить кредиты Настройки Доб…" at bounding box center [676, 206] width 1353 height 1065
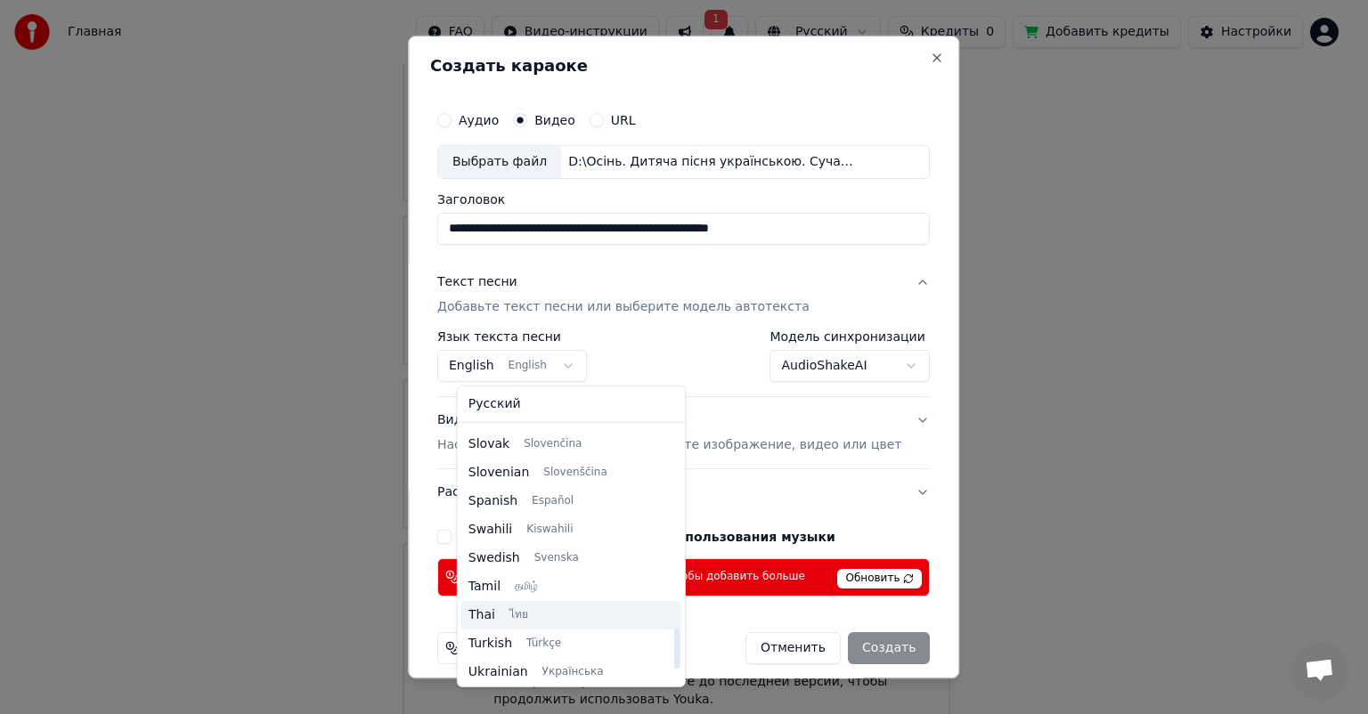
scroll to position [1367, 0]
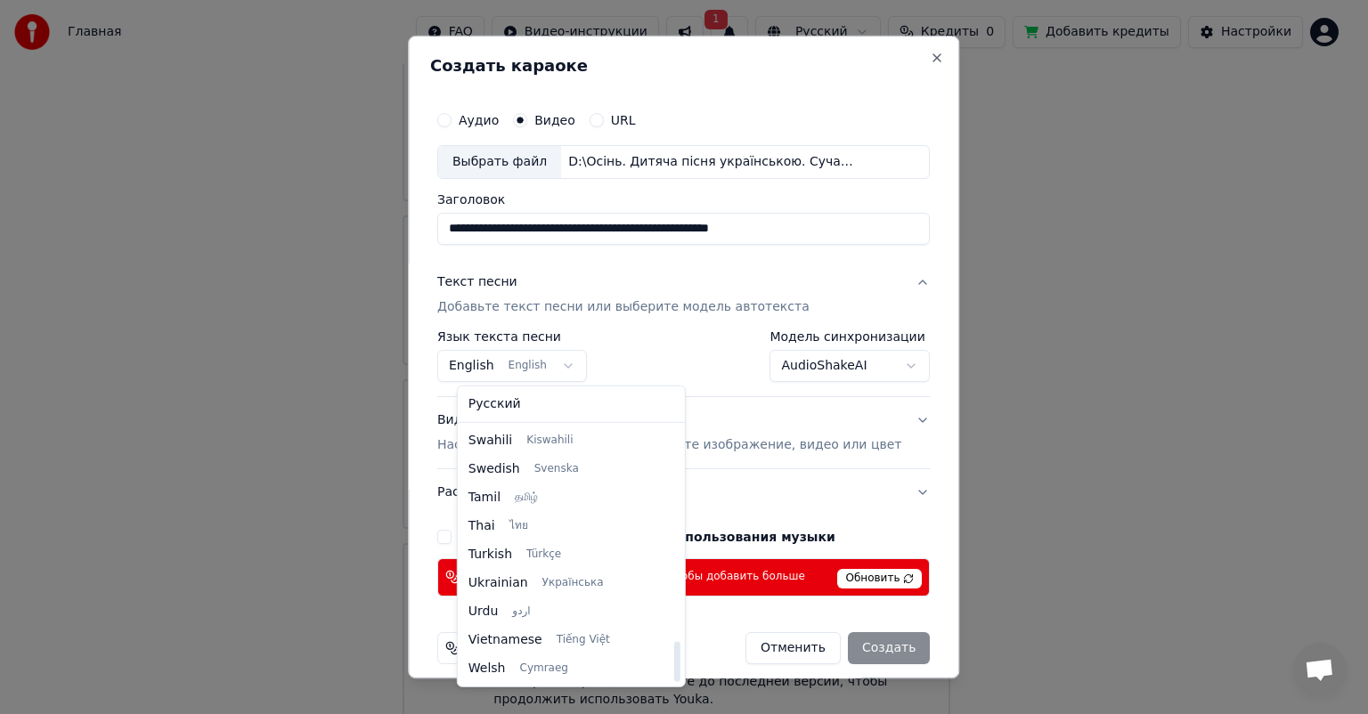
select select "**"
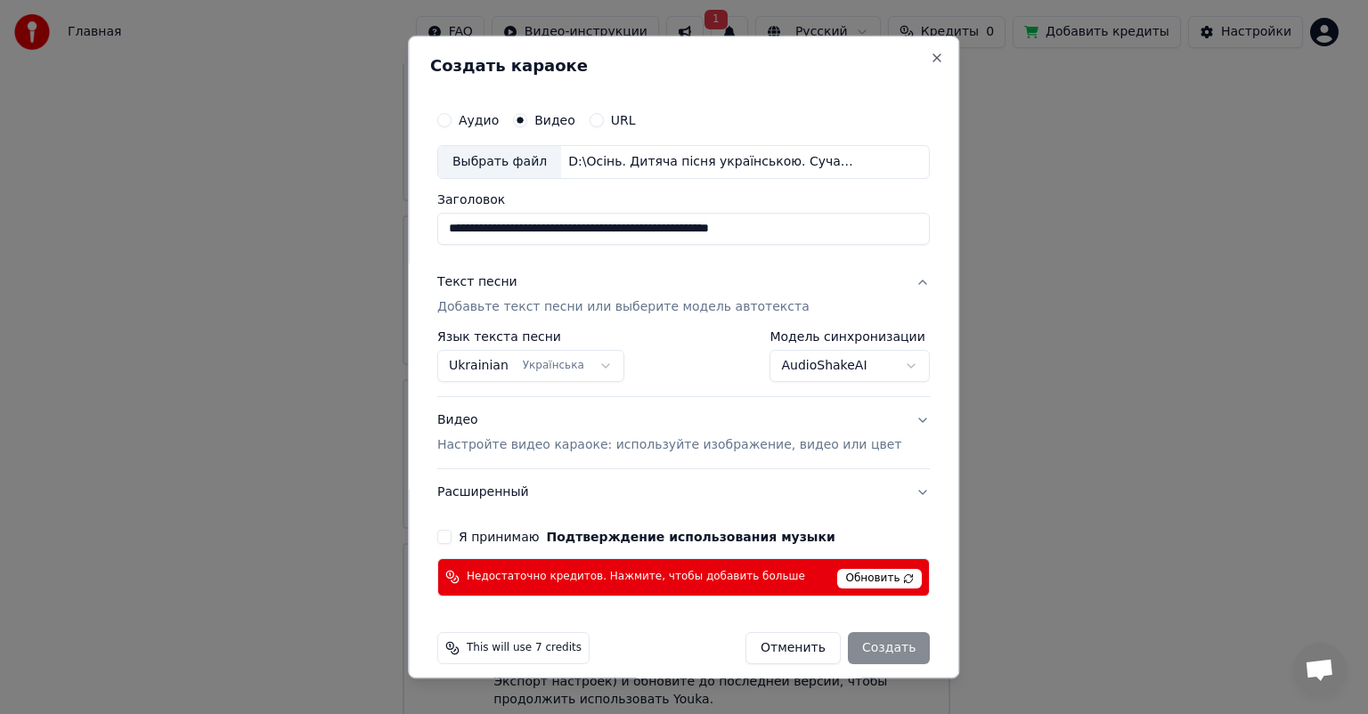
click at [481, 540] on label "Я принимаю Подтверждение использования музыки" at bounding box center [647, 537] width 377 height 12
click at [452, 540] on button "Я принимаю Подтверждение использования музыки" at bounding box center [444, 537] width 14 height 14
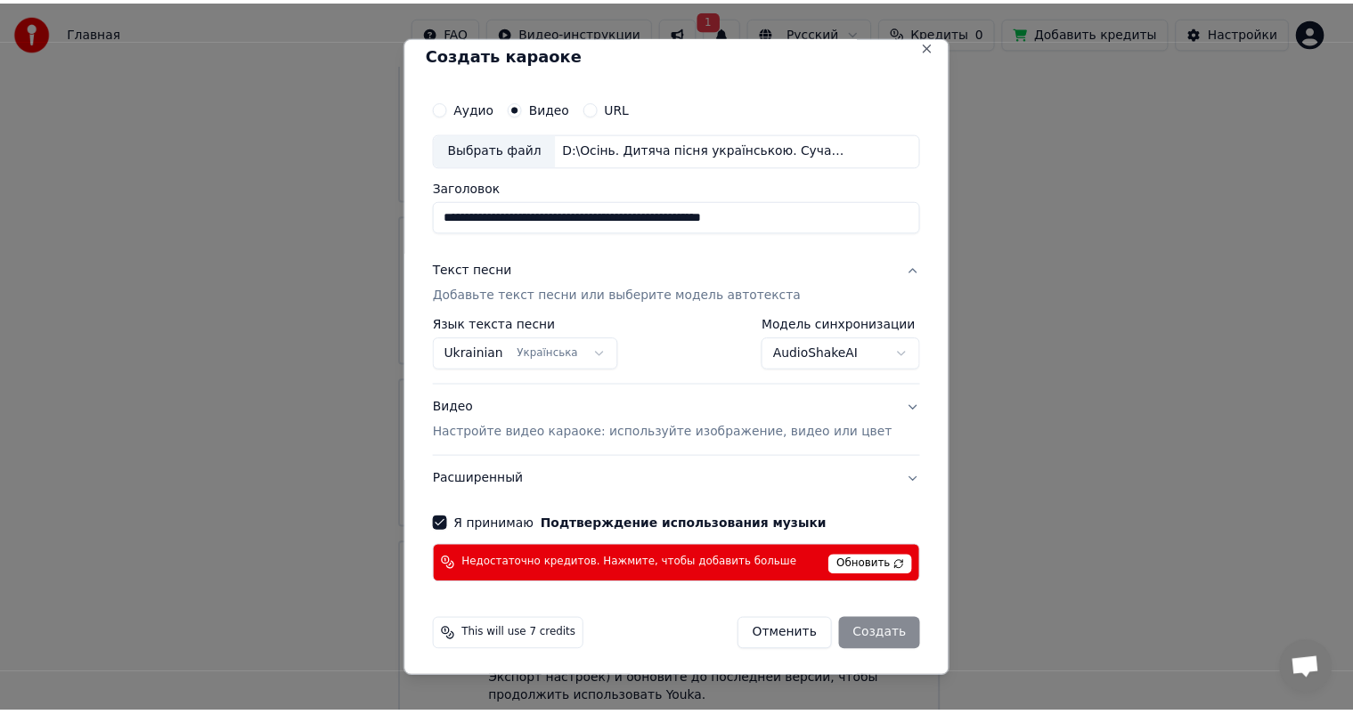
scroll to position [14, 0]
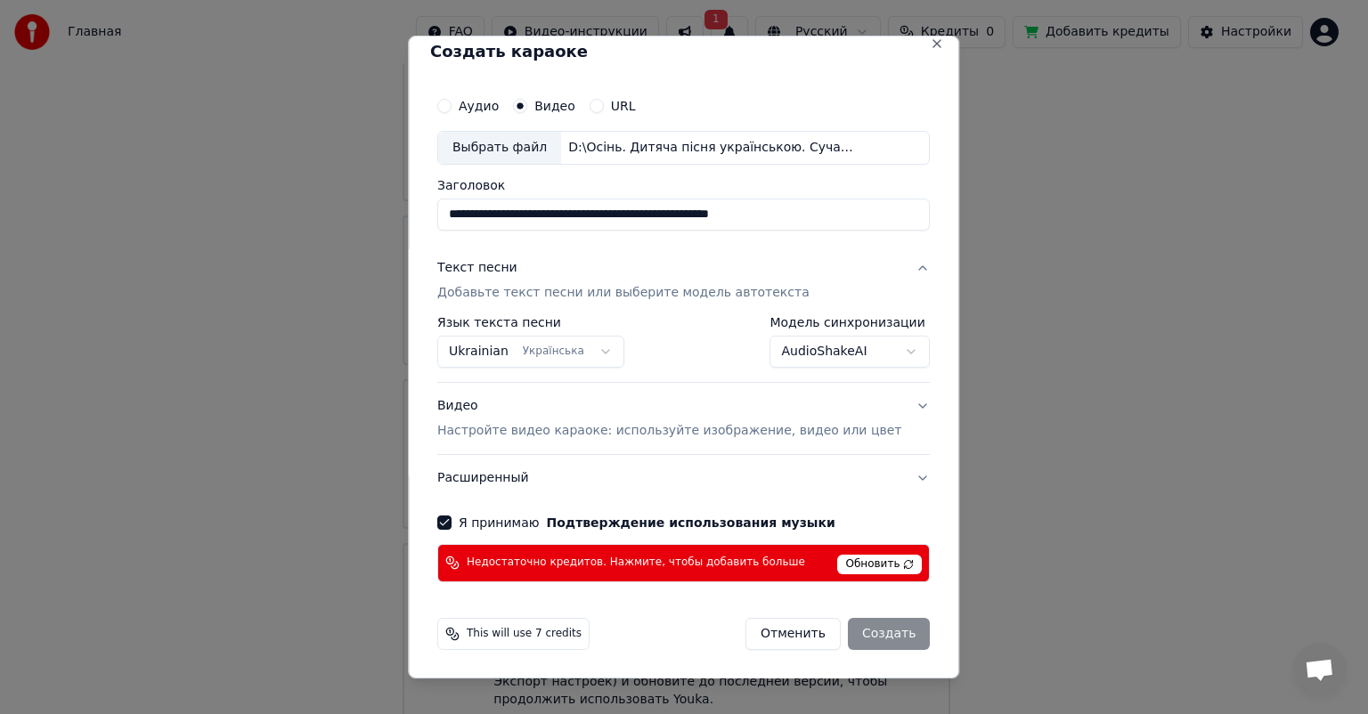
click at [852, 631] on div "Отменить Создать" at bounding box center [837, 634] width 184 height 32
click at [851, 638] on div "Отменить Создать" at bounding box center [837, 634] width 184 height 32
click at [570, 631] on span "This will use 7 credits" at bounding box center [524, 634] width 115 height 14
click at [508, 632] on span "This will use 7 credits" at bounding box center [524, 634] width 115 height 14
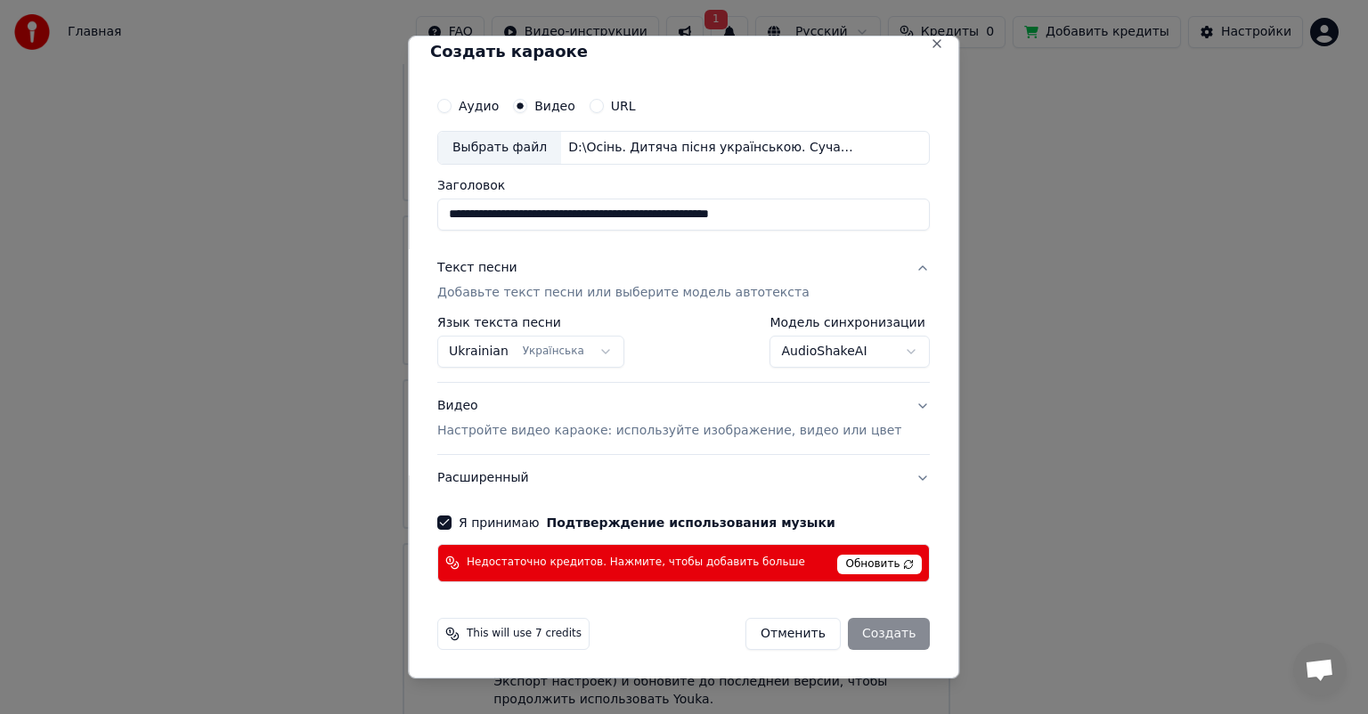
click at [442, 622] on div "**********" at bounding box center [683, 357] width 551 height 643
drag, startPoint x: 467, startPoint y: 616, endPoint x: 754, endPoint y: 583, distance: 288.7
click at [469, 616] on div "This will use 7 credits Отменить Создать" at bounding box center [683, 634] width 507 height 46
click at [838, 562] on span "Обновить" at bounding box center [880, 565] width 85 height 20
click at [876, 555] on span "Обновить" at bounding box center [880, 565] width 85 height 20
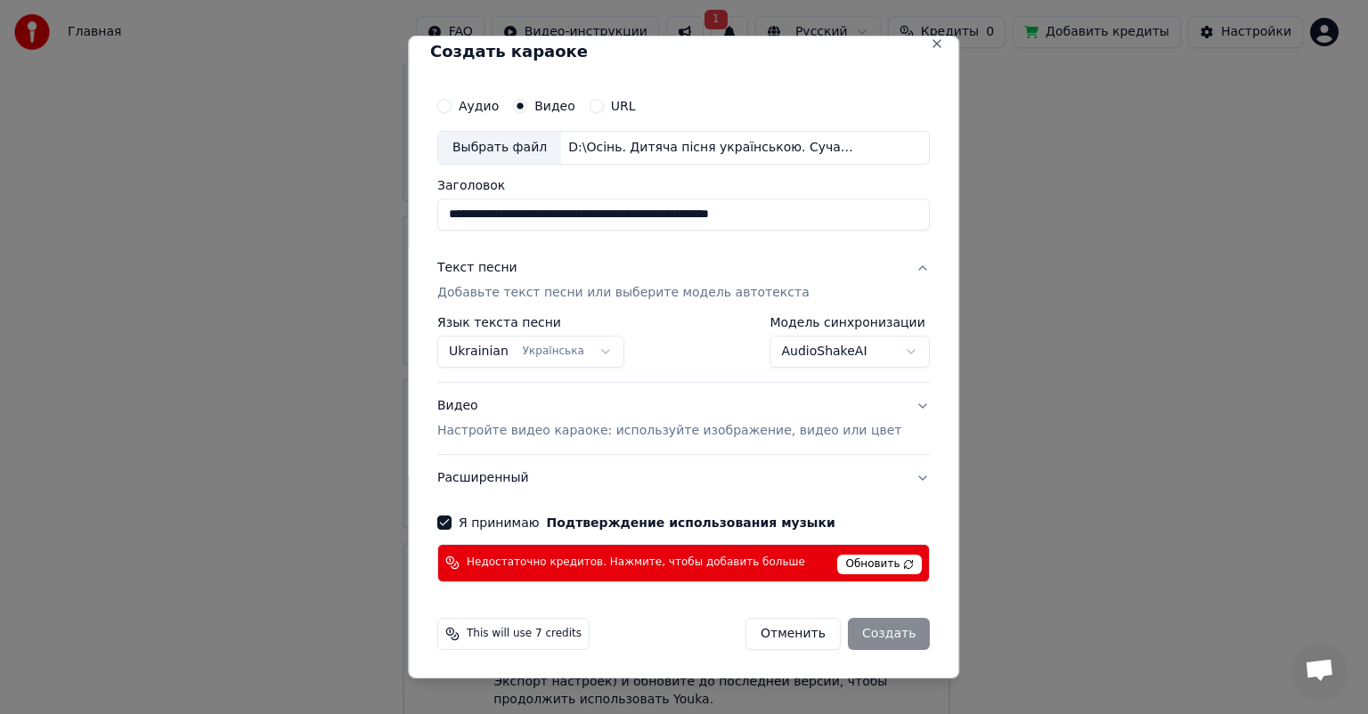
click at [866, 565] on span "Обновить" at bounding box center [880, 565] width 85 height 20
click at [866, 638] on div "Отменить Создать" at bounding box center [837, 634] width 184 height 32
click at [868, 639] on div "Отменить Создать" at bounding box center [837, 634] width 184 height 32
click at [862, 642] on div "Отменить Создать" at bounding box center [837, 634] width 184 height 32
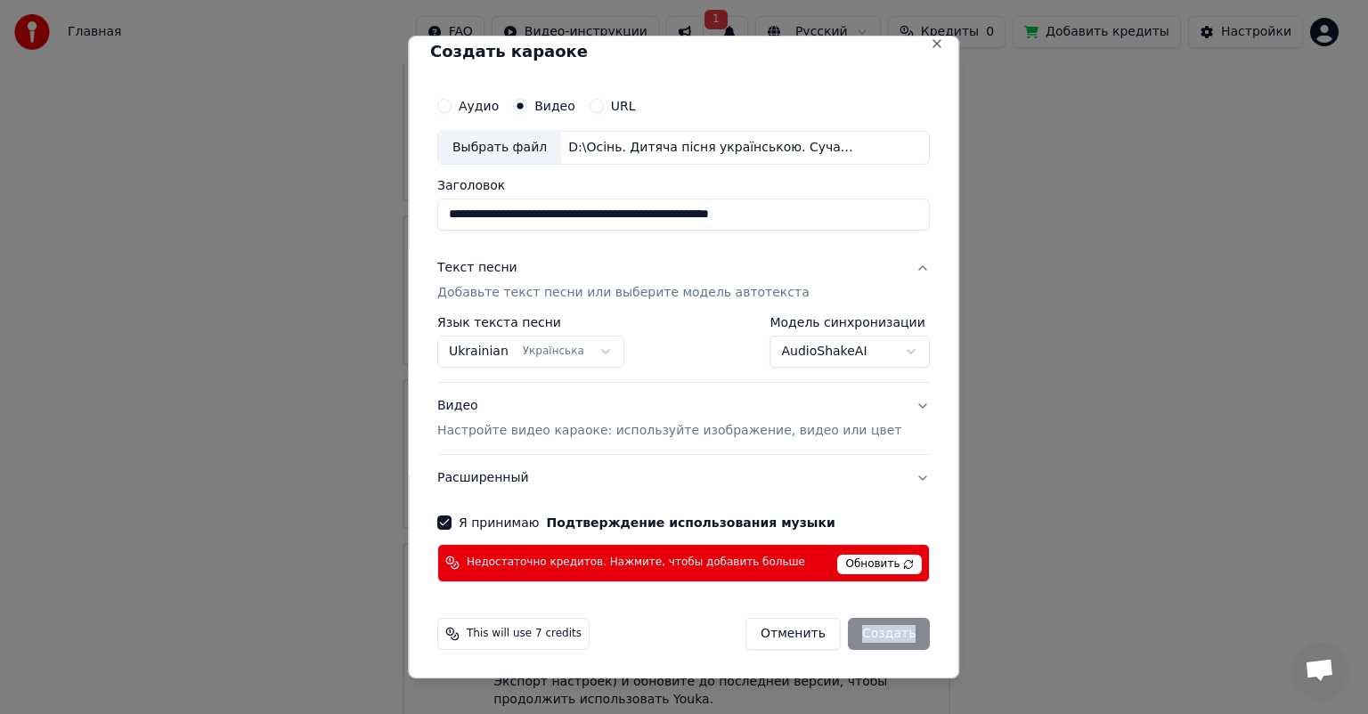
click at [862, 643] on div "Отменить Создать" at bounding box center [837, 634] width 184 height 32
click at [853, 550] on div "Недостаточно кредитов. Нажмите, чтобы добавить больше Обновить" at bounding box center [683, 563] width 493 height 38
click at [872, 568] on span "Обновить" at bounding box center [880, 565] width 85 height 20
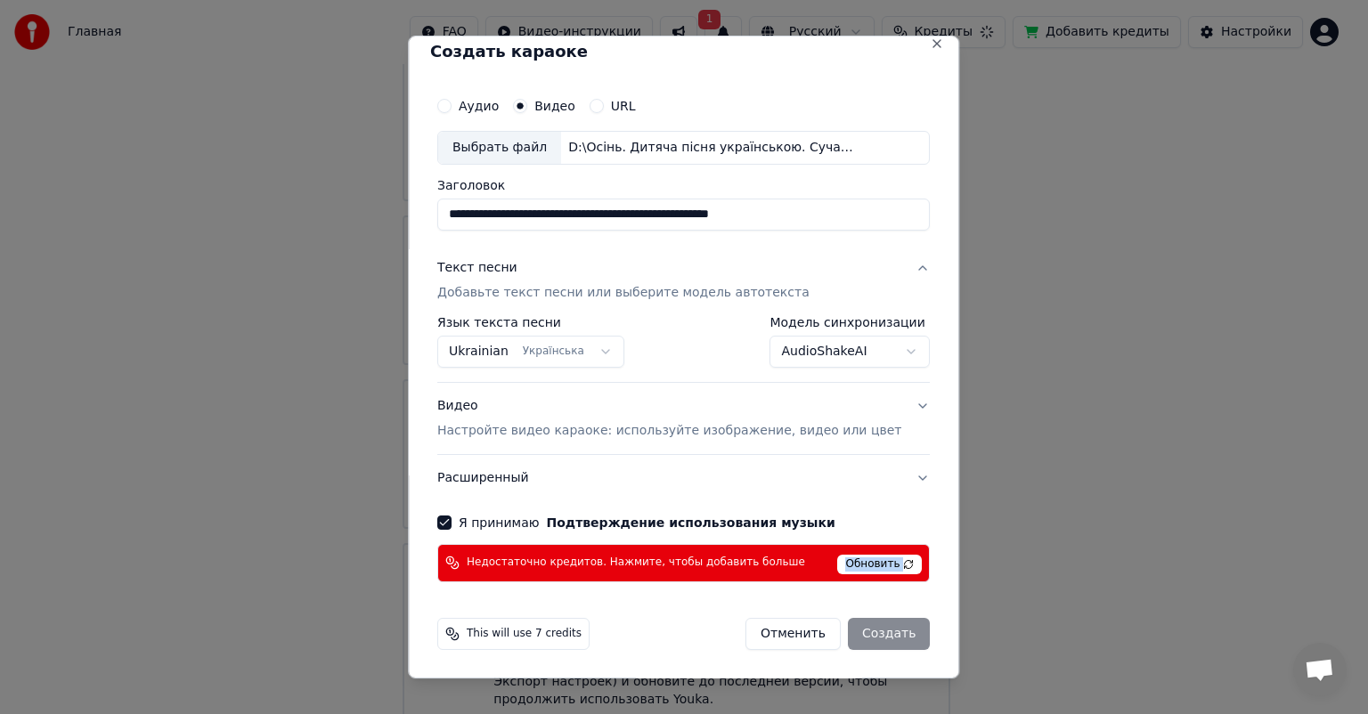
click at [872, 568] on span "Обновить" at bounding box center [880, 565] width 85 height 20
click at [869, 573] on span "Обновить" at bounding box center [880, 565] width 85 height 20
click at [869, 574] on div "Недостаточно кредитов. Нажмите, чтобы добавить больше Обновить" at bounding box center [683, 563] width 493 height 38
click at [868, 574] on div "Недостаточно кредитов. Нажмите, чтобы добавить больше Обновить" at bounding box center [683, 563] width 493 height 38
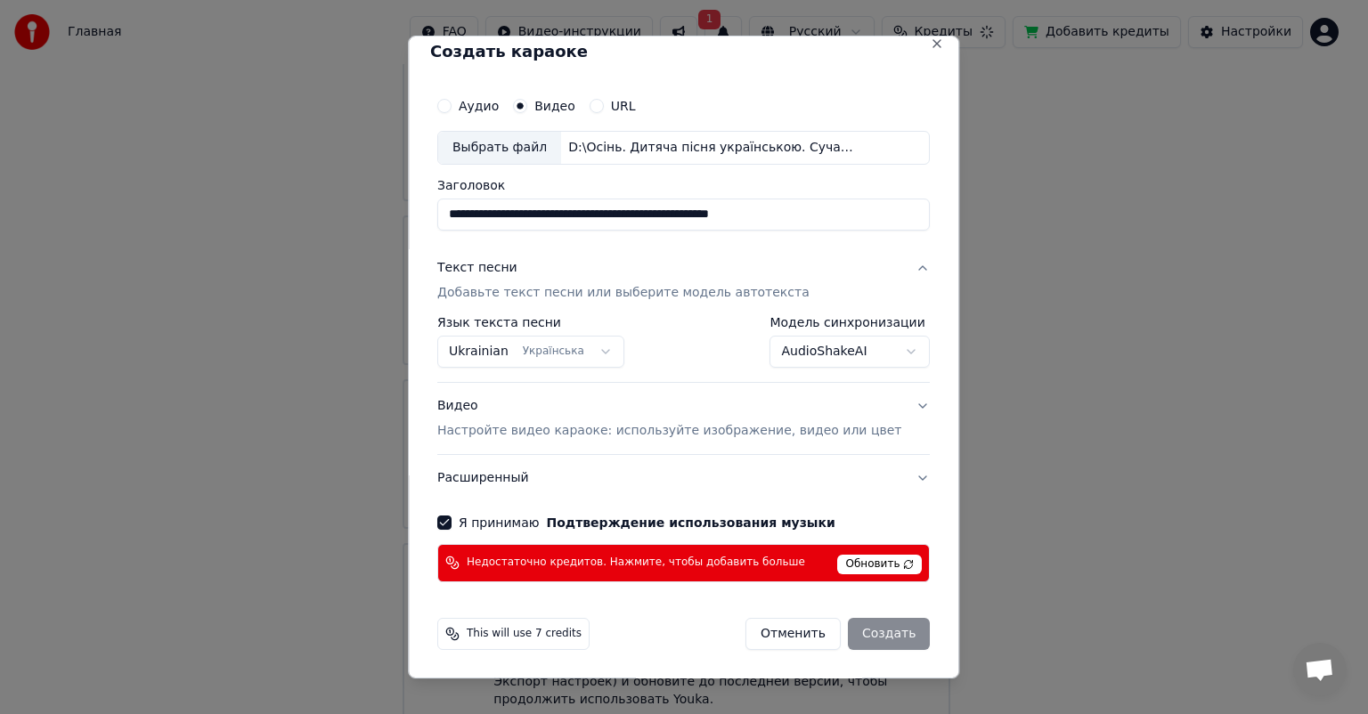
click at [868, 574] on div "Недостаточно кредитов. Нажмите, чтобы добавить больше Обновить" at bounding box center [683, 563] width 493 height 38
click at [872, 566] on span "Обновить" at bounding box center [880, 565] width 85 height 20
click at [861, 637] on div "Отменить Создать" at bounding box center [837, 634] width 184 height 32
drag, startPoint x: 861, startPoint y: 637, endPoint x: 1154, endPoint y: 401, distance: 376.3
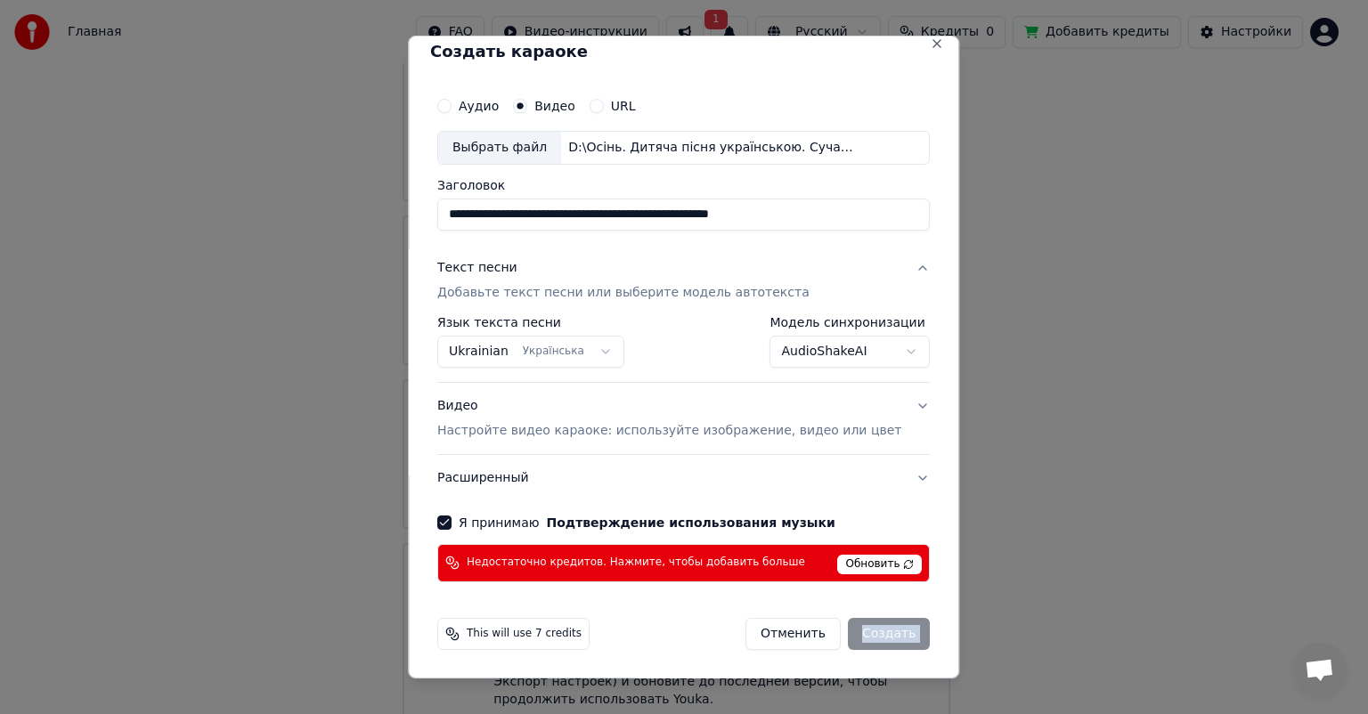
click at [864, 634] on div "Отменить Создать" at bounding box center [837, 634] width 184 height 32
select select "**********"
select select
